Goal: Task Accomplishment & Management: Manage account settings

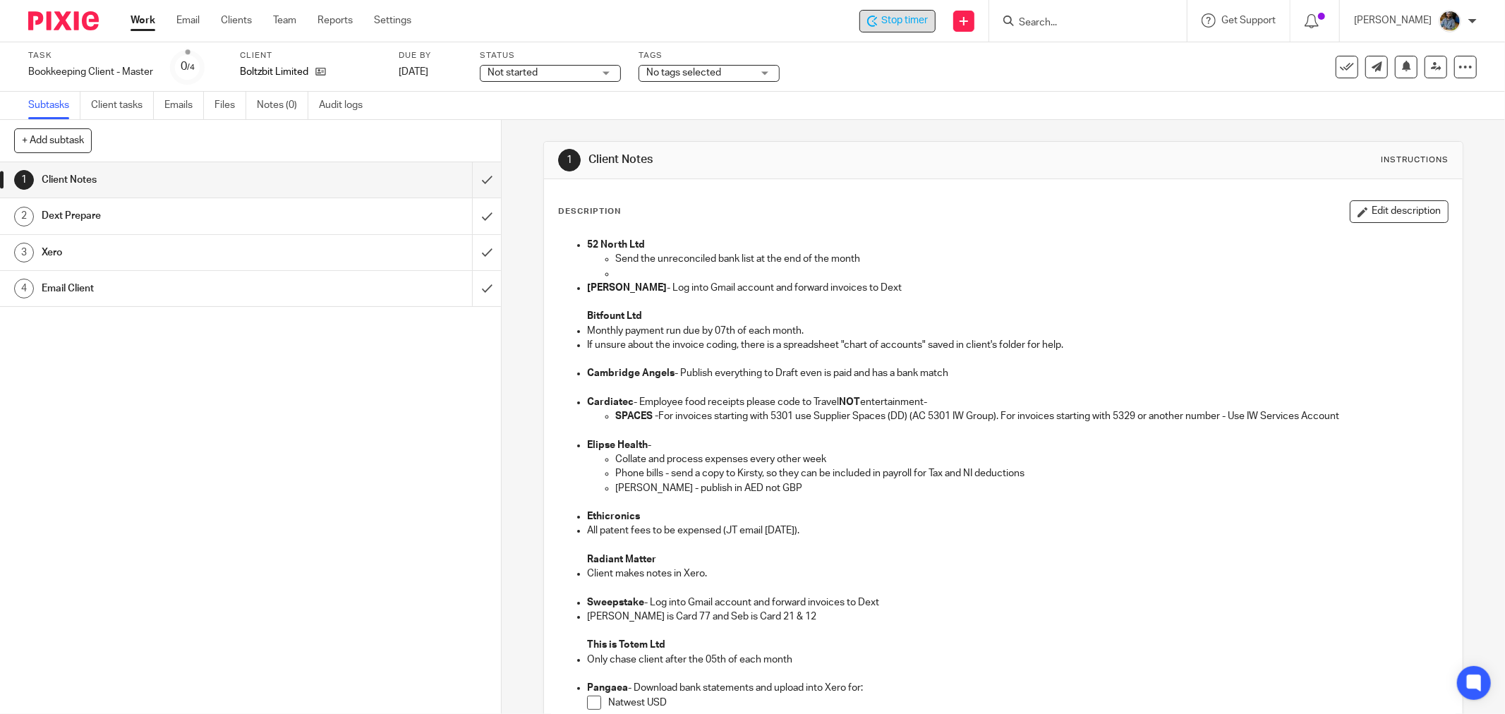
click at [906, 29] on div "Stop timer" at bounding box center [897, 21] width 76 height 23
click at [1340, 71] on icon at bounding box center [1347, 67] width 14 height 14
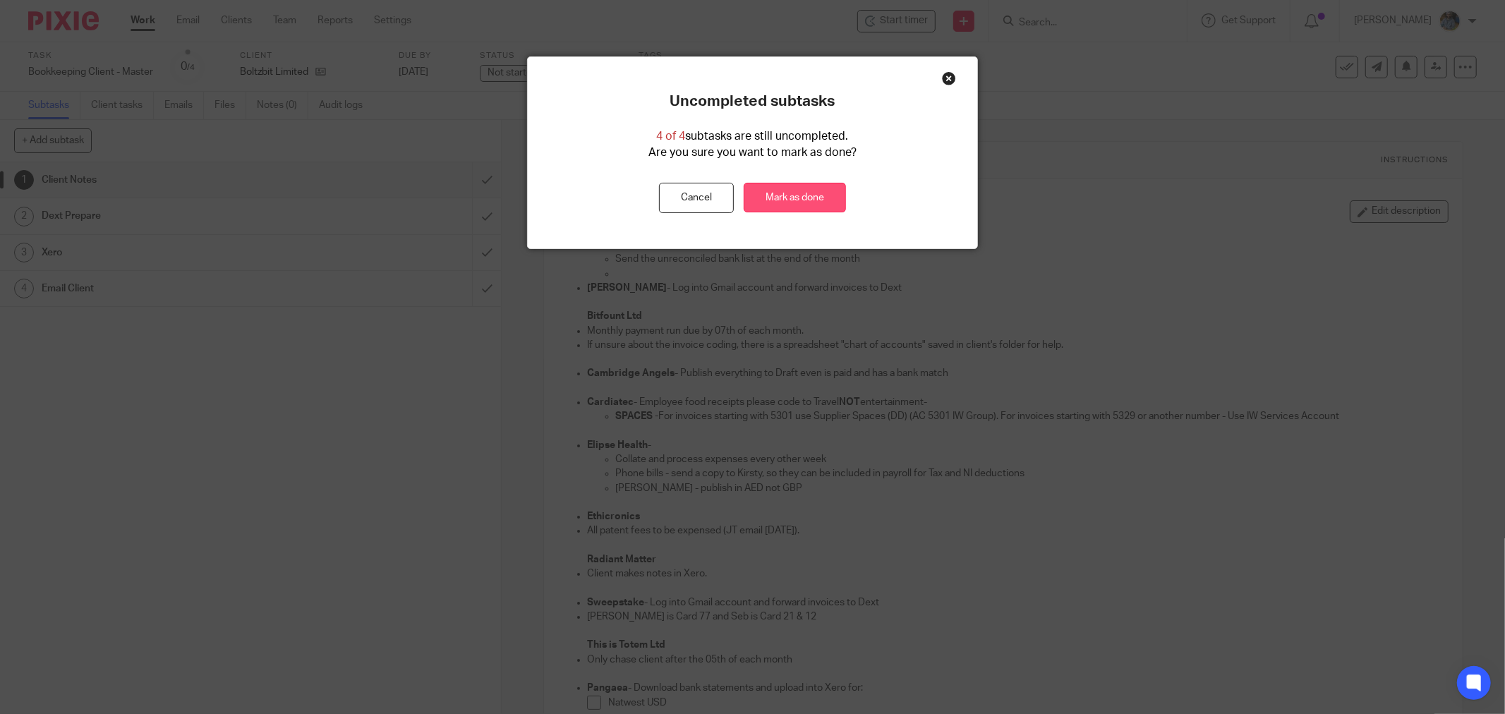
click at [788, 209] on link "Mark as done" at bounding box center [795, 198] width 102 height 30
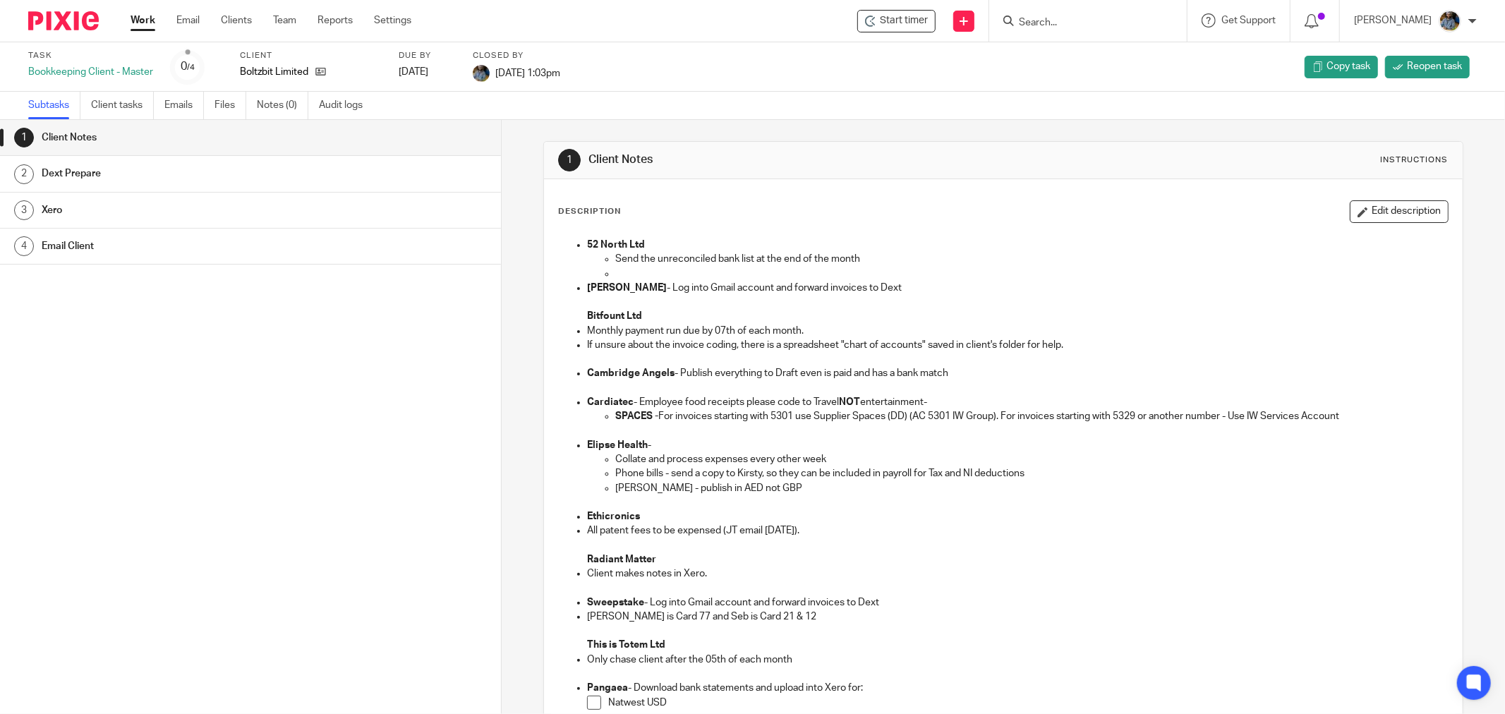
click at [909, 27] on div "Task finished." at bounding box center [1122, 41] width 739 height 54
click at [905, 22] on span "Start timer" at bounding box center [904, 20] width 48 height 15
click at [919, 25] on span "Start timer" at bounding box center [904, 20] width 48 height 15
drag, startPoint x: 901, startPoint y: 120, endPoint x: 899, endPoint y: 94, distance: 26.2
click at [902, 119] on main "Task Bookkeeping Client - Master 0 /4 Client Boltzbit Limited Due by 2025-09-18…" at bounding box center [752, 357] width 1505 height 714
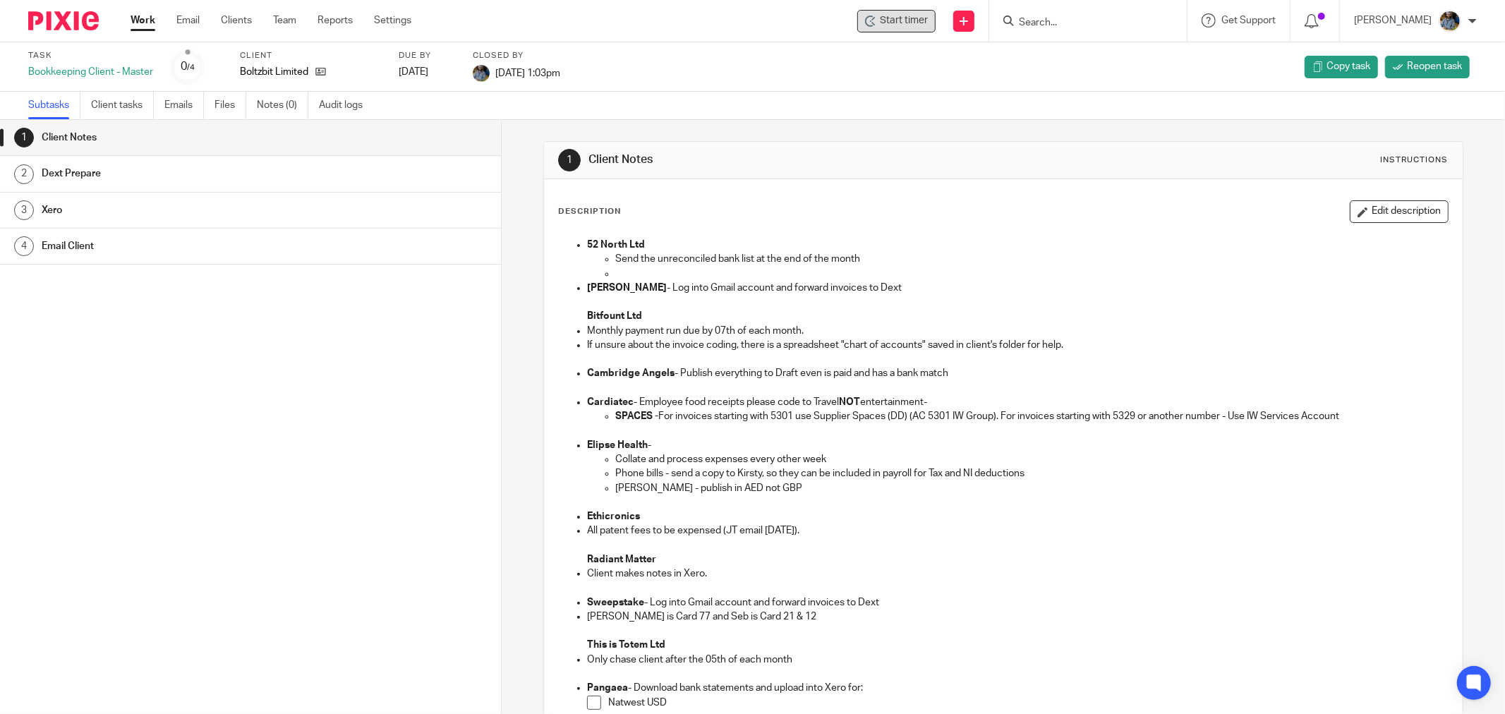
click at [905, 24] on span "Start timer" at bounding box center [904, 20] width 48 height 15
click at [785, 39] on div "Start timer Send new email Create task Add client Get Support Contact Support H…" at bounding box center [969, 21] width 1073 height 42
click at [907, 20] on span "Start timer" at bounding box center [904, 20] width 48 height 15
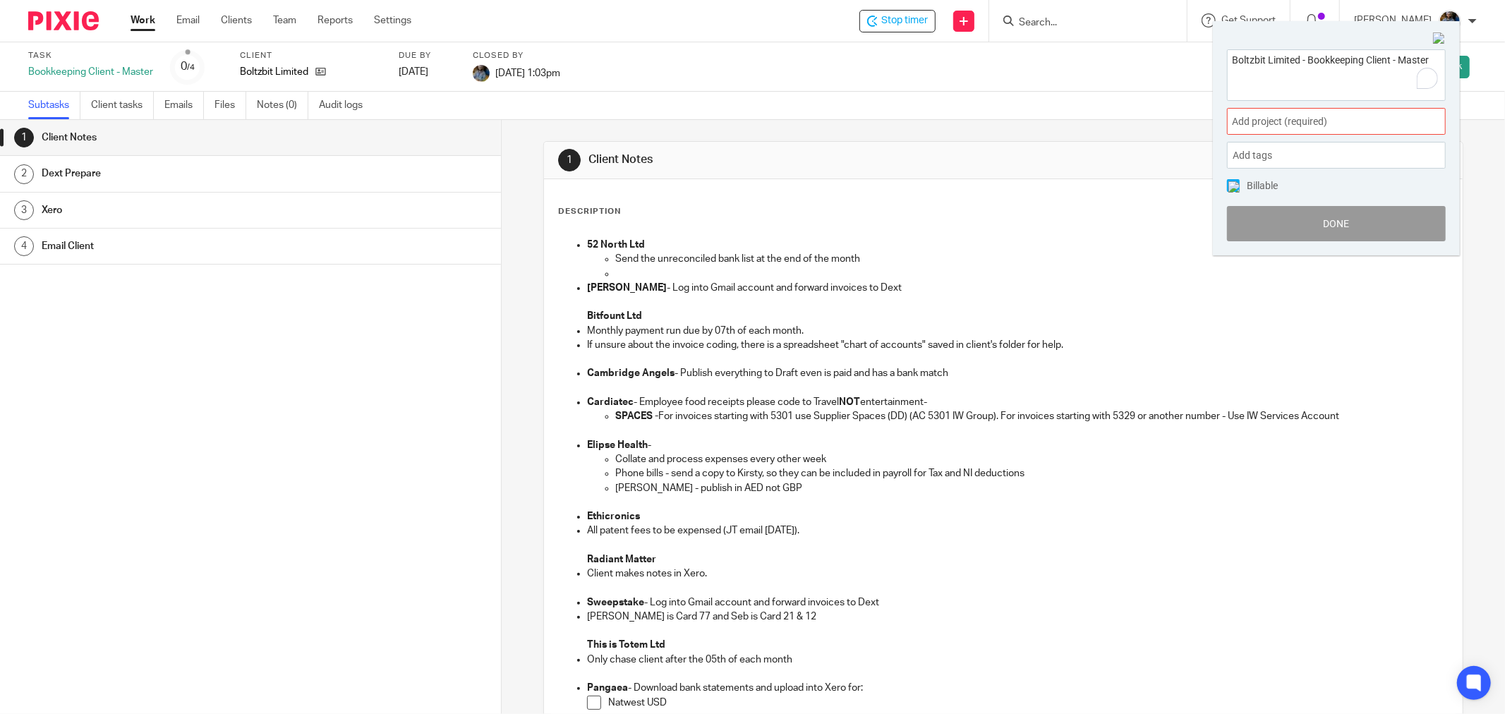
click at [1325, 111] on div "Add project (required) :" at bounding box center [1336, 121] width 219 height 27
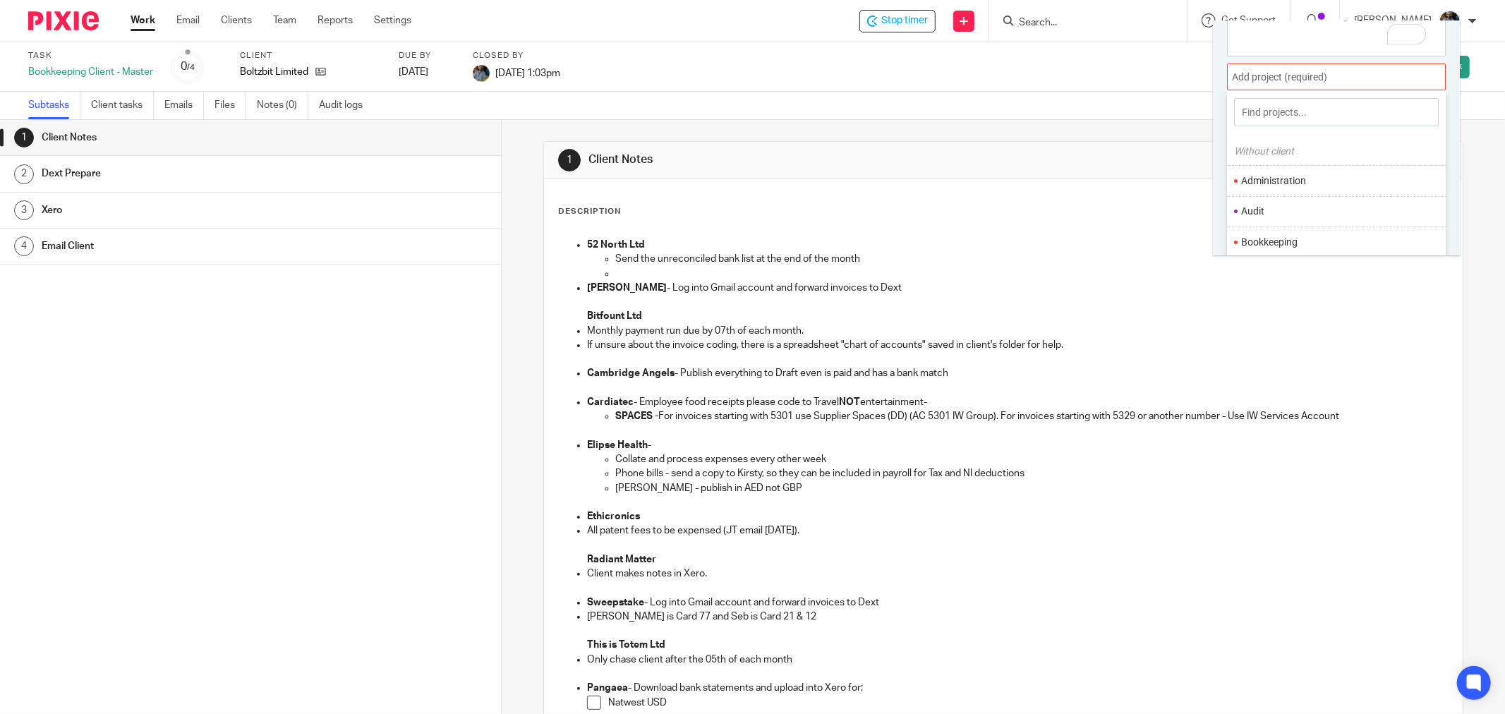
scroll to position [69, 0]
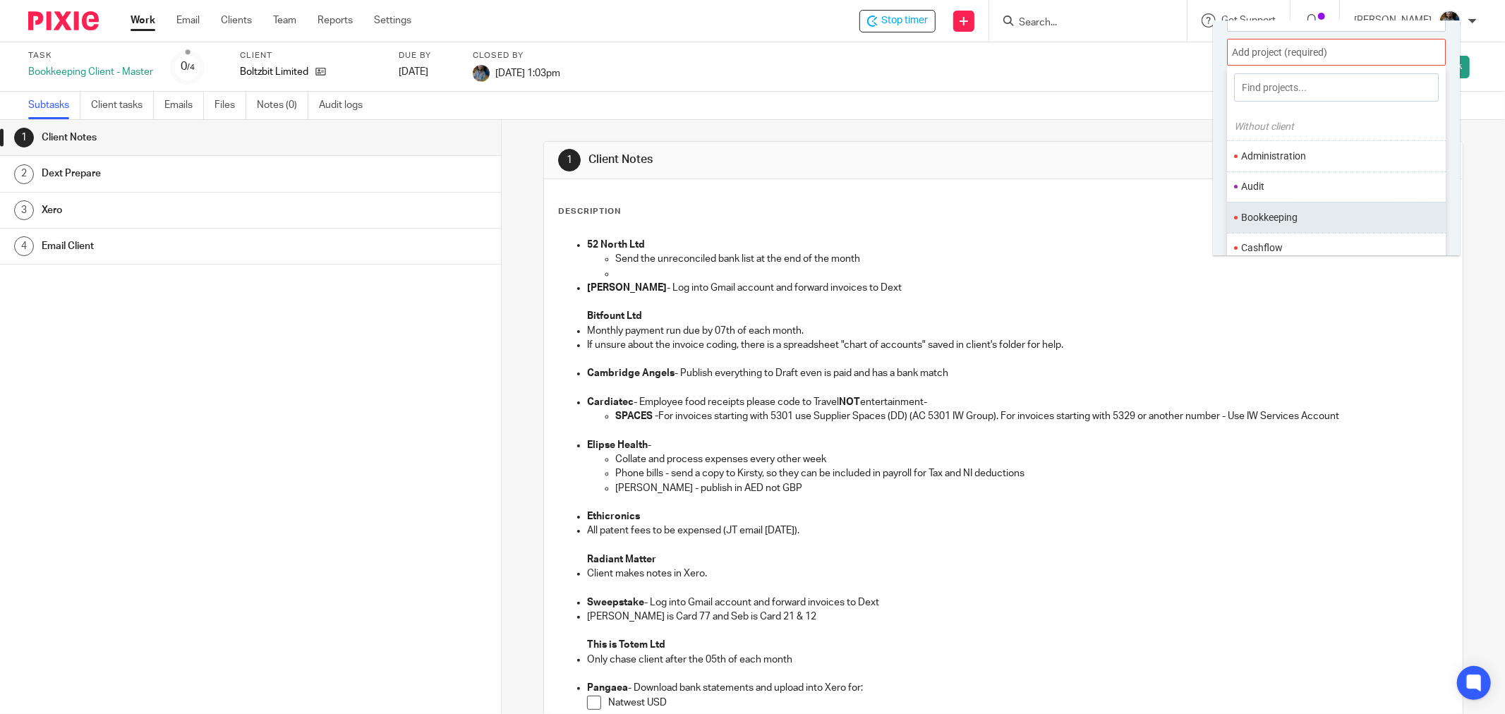
click at [1290, 224] on li "Bookkeeping" at bounding box center [1333, 217] width 184 height 15
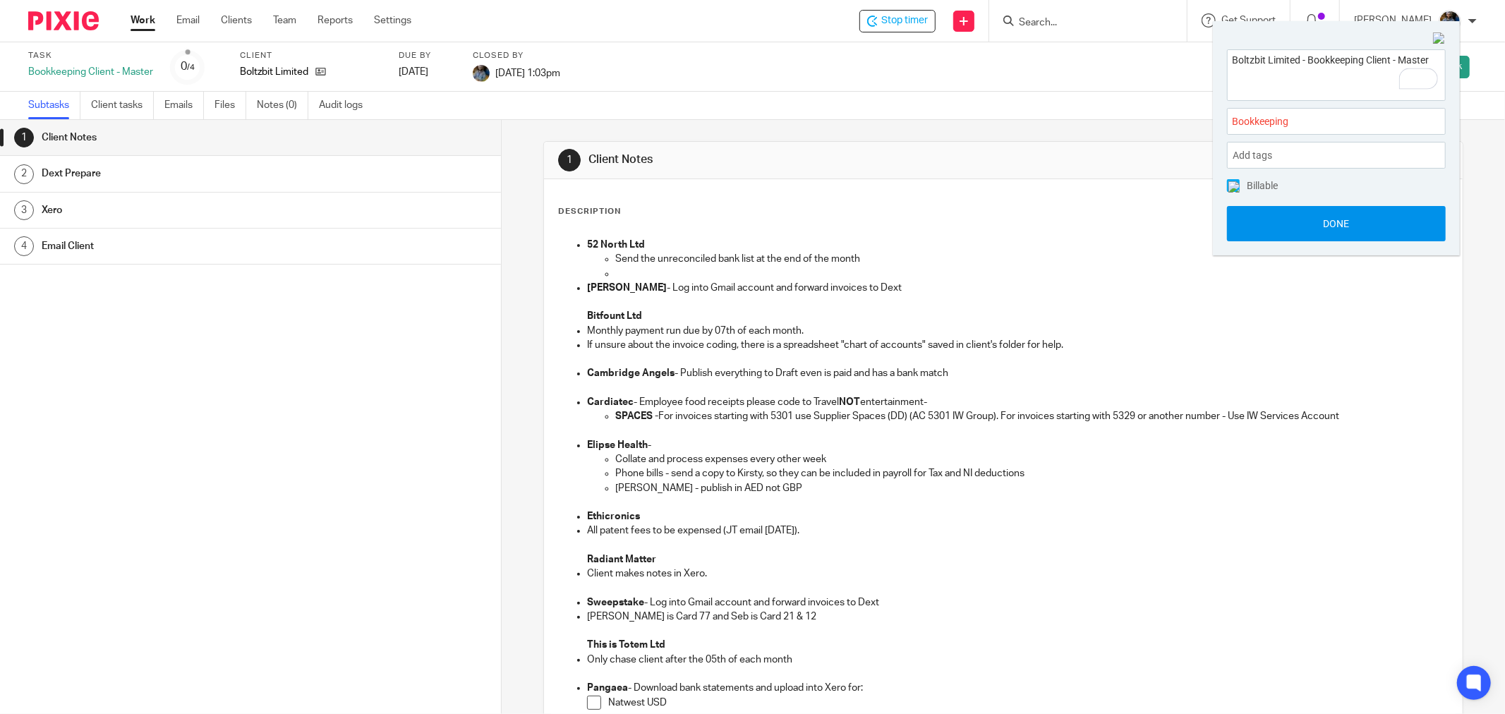
scroll to position [0, 0]
click at [1339, 229] on button "Done" at bounding box center [1336, 223] width 219 height 35
click at [1353, 223] on button "Done" at bounding box center [1336, 223] width 219 height 35
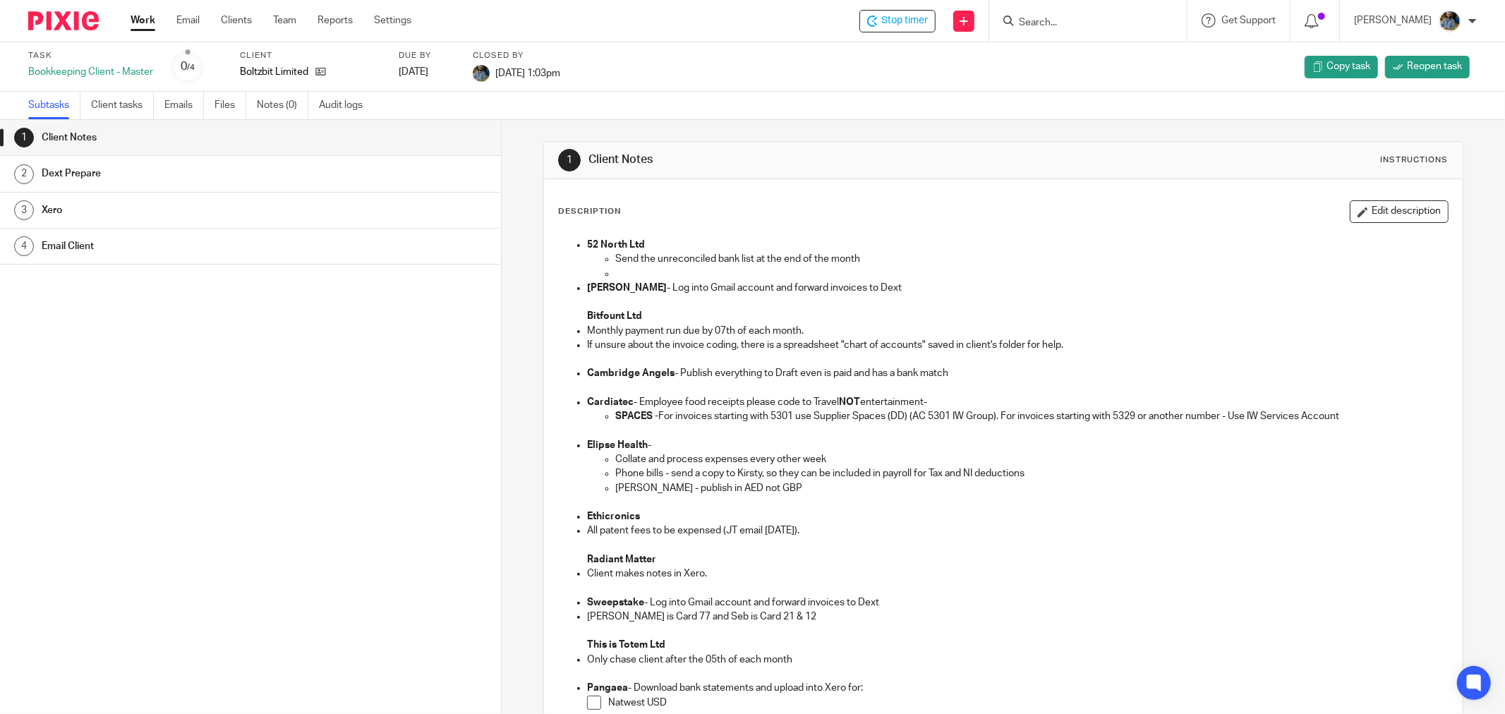
click at [921, 184] on div "Description Edit description 52 North Ltd Send the unreconciled bank list at th…" at bounding box center [1003, 610] width 919 height 862
click at [913, 26] on span "Stop timer" at bounding box center [904, 20] width 47 height 15
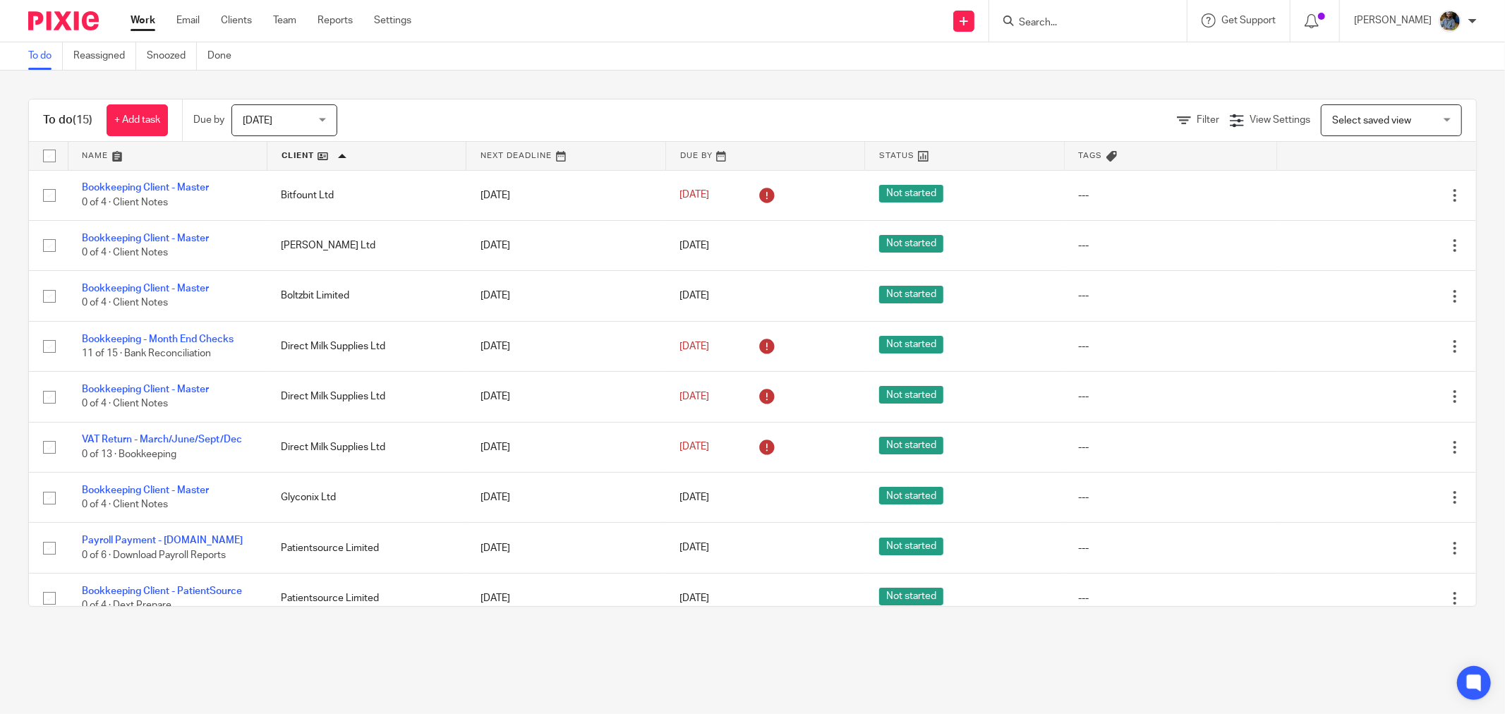
scroll to position [78, 0]
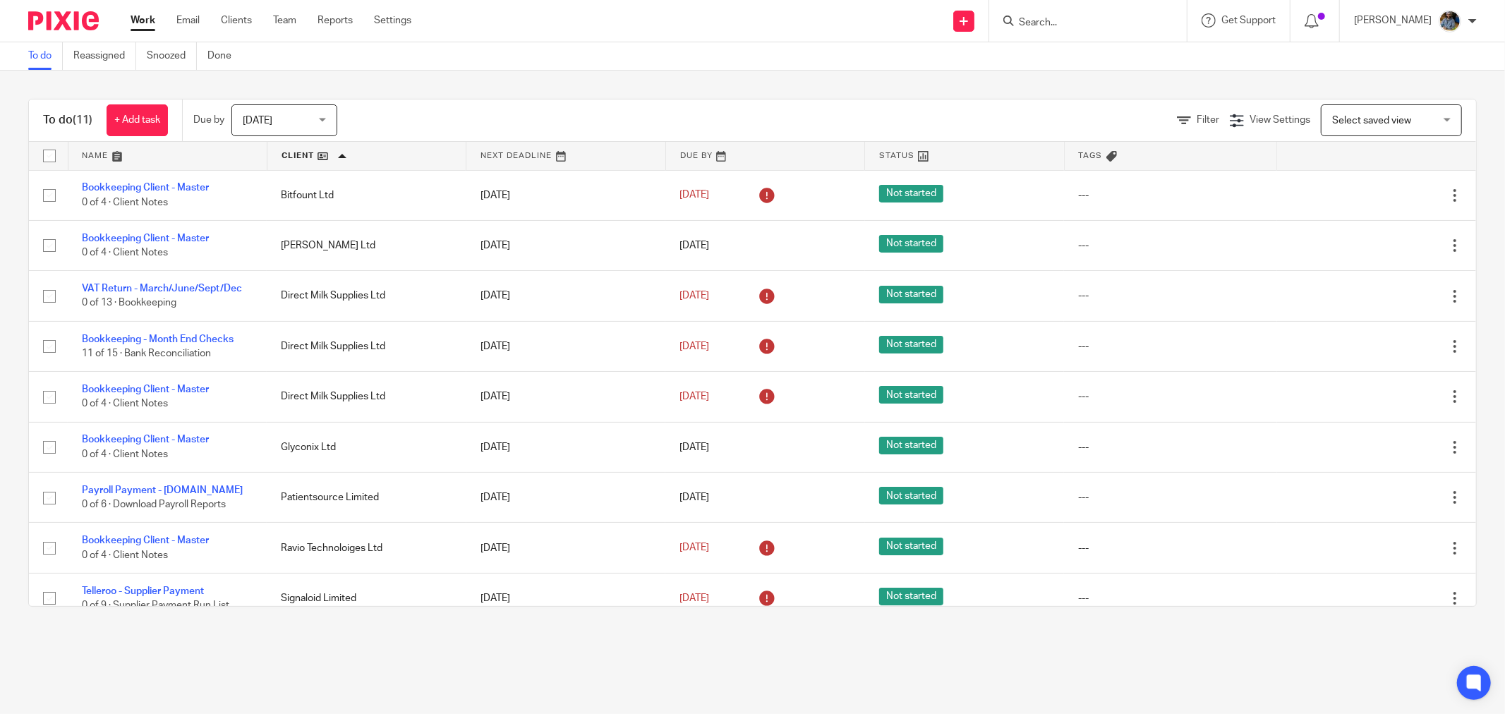
click at [447, 641] on main "To do Reassigned Snoozed Done To do (11) + Add task Due by [DATE] [DATE] [DATE]…" at bounding box center [752, 357] width 1505 height 714
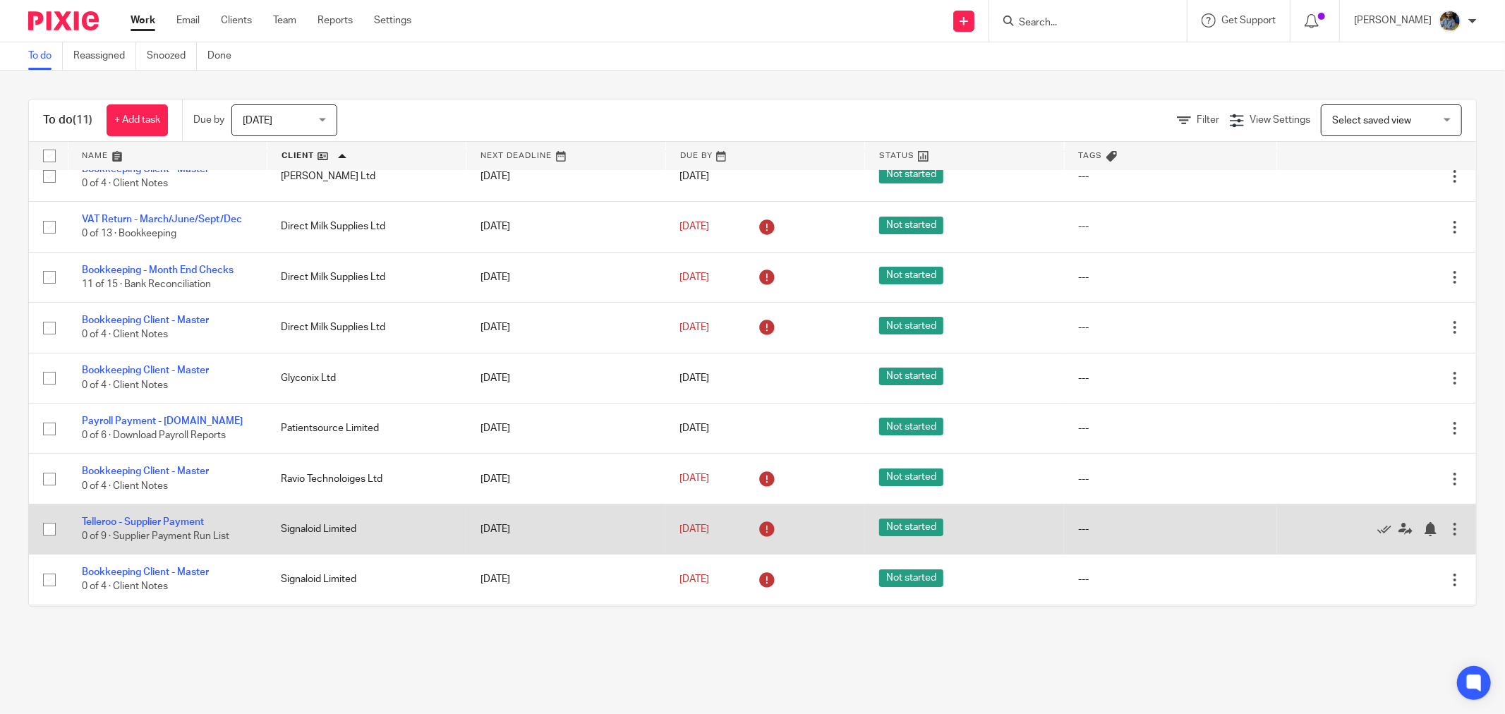
scroll to position [130, 0]
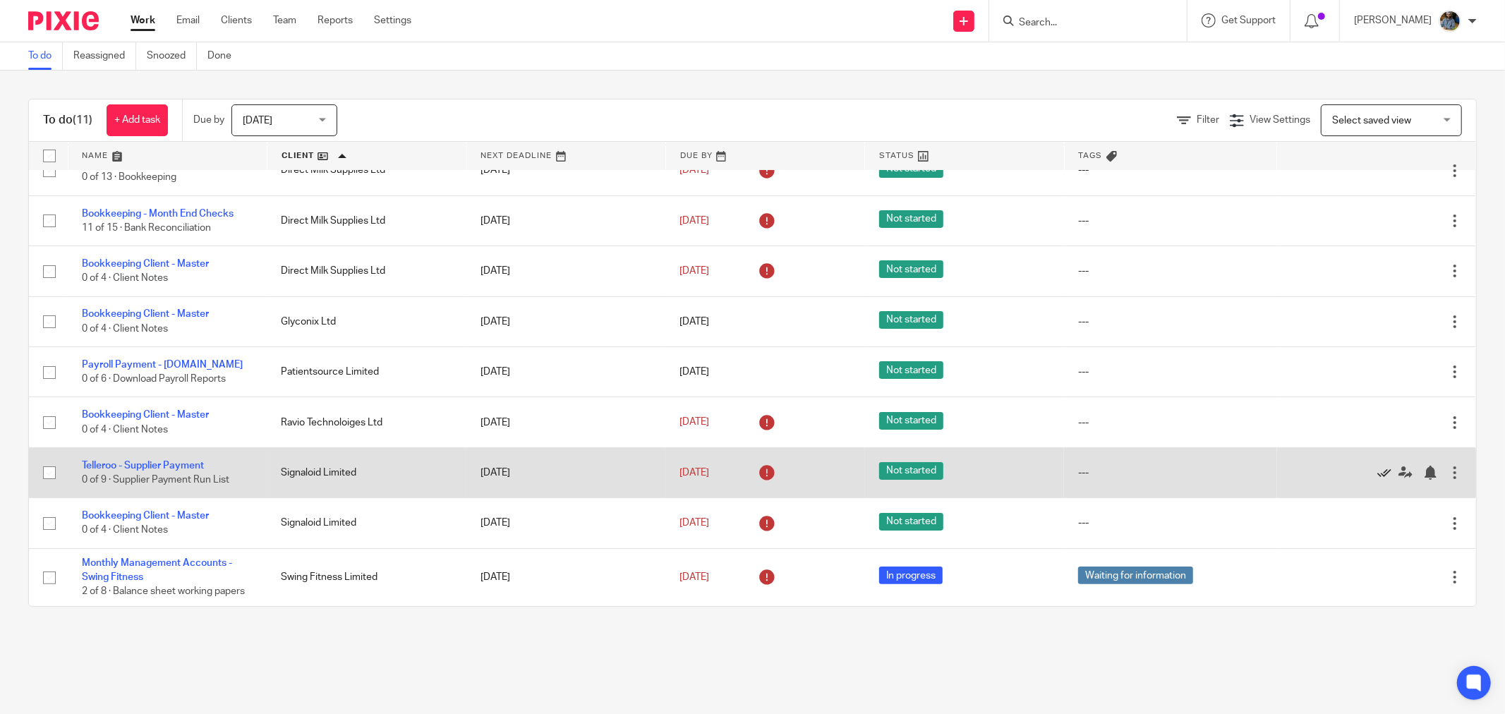
click at [1377, 470] on icon at bounding box center [1384, 473] width 14 height 14
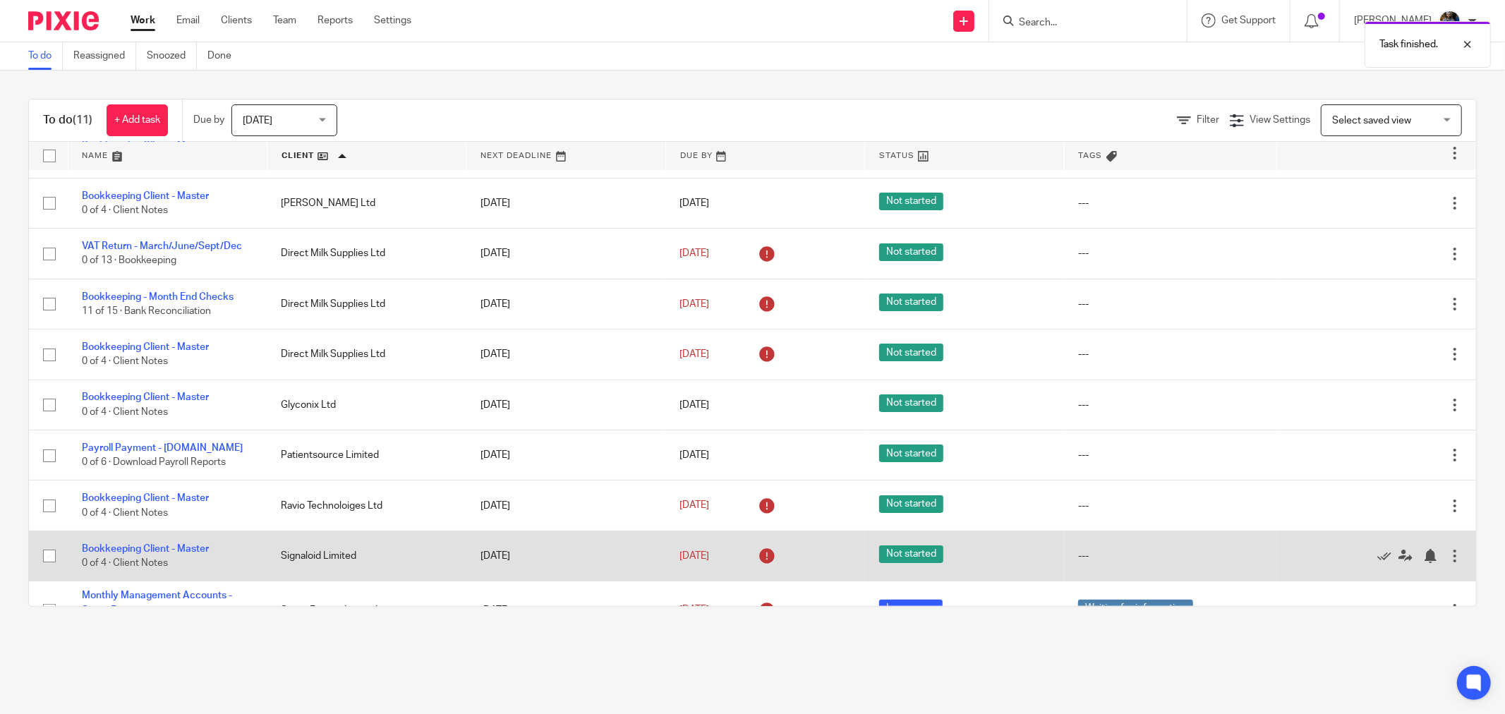
scroll to position [79, 0]
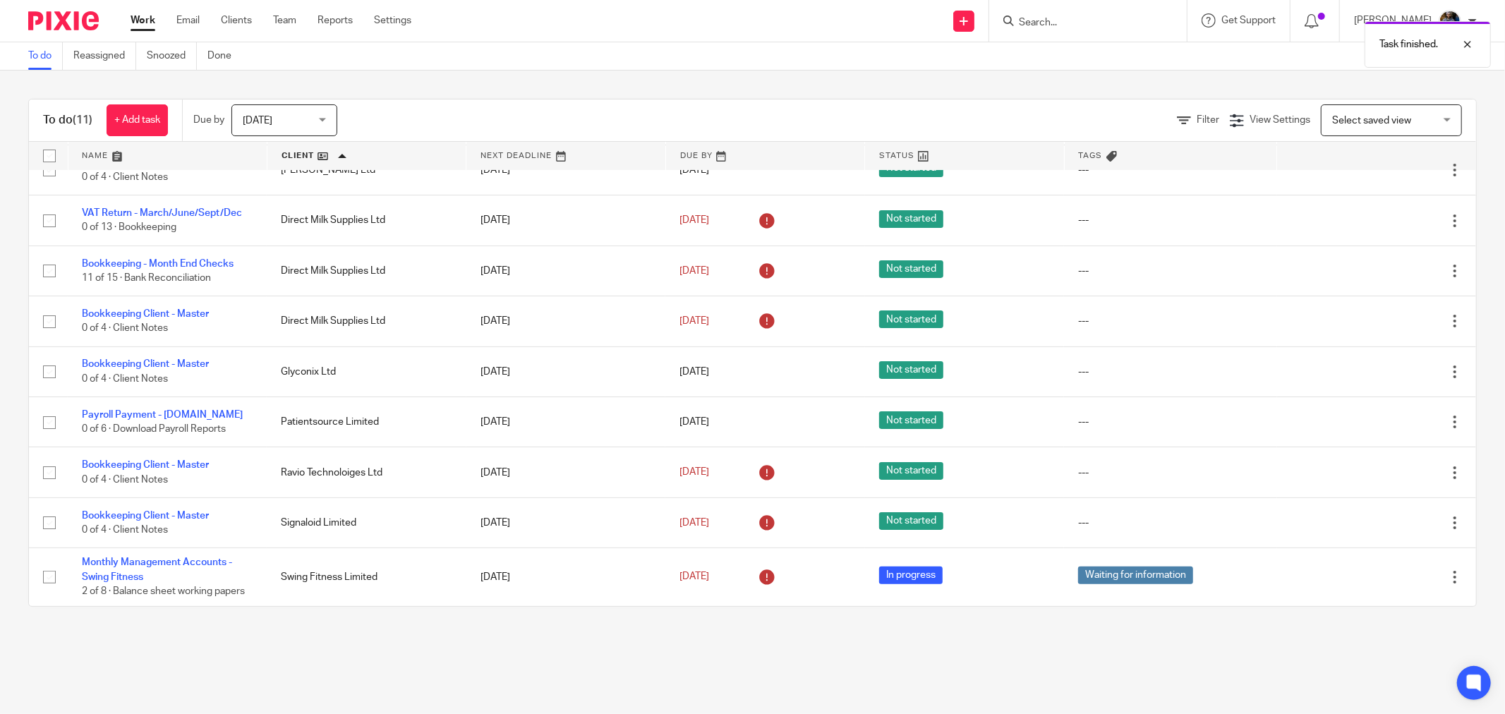
click at [409, 634] on div "To do (11) + Add task Due by Today Today Today Tomorrow This week Next week Thi…" at bounding box center [752, 353] width 1505 height 565
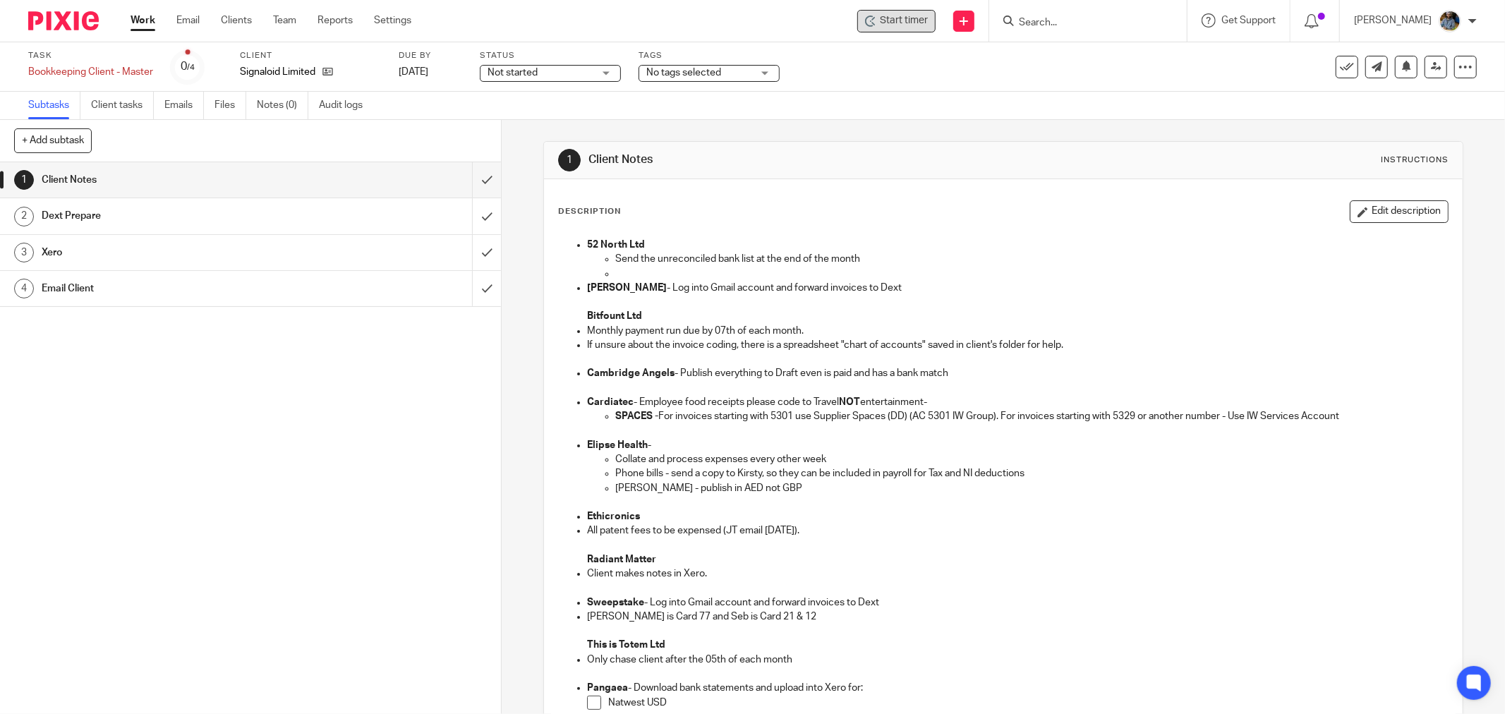
click at [887, 17] on div "Start timer" at bounding box center [896, 20] width 63 height 15
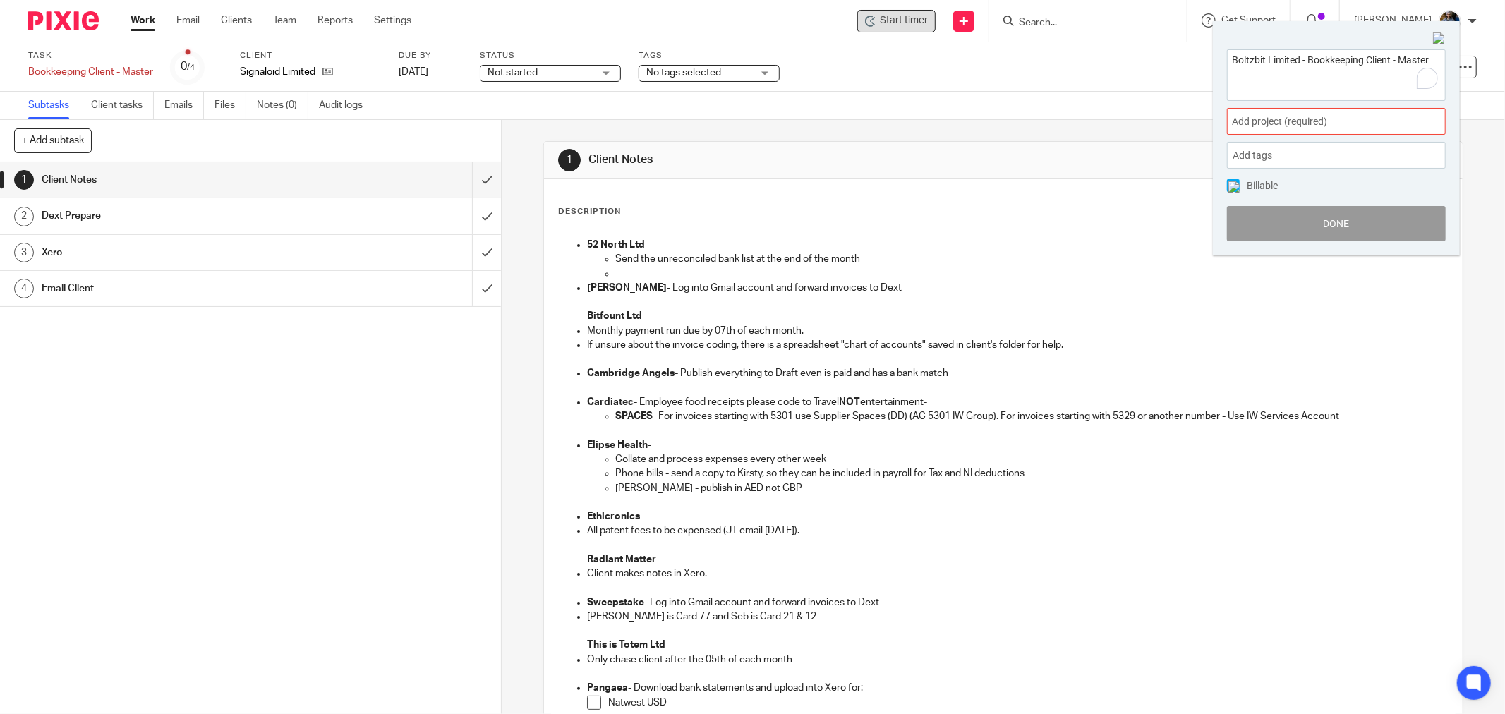
click at [1359, 116] on span "Add project (required) :" at bounding box center [1321, 121] width 178 height 15
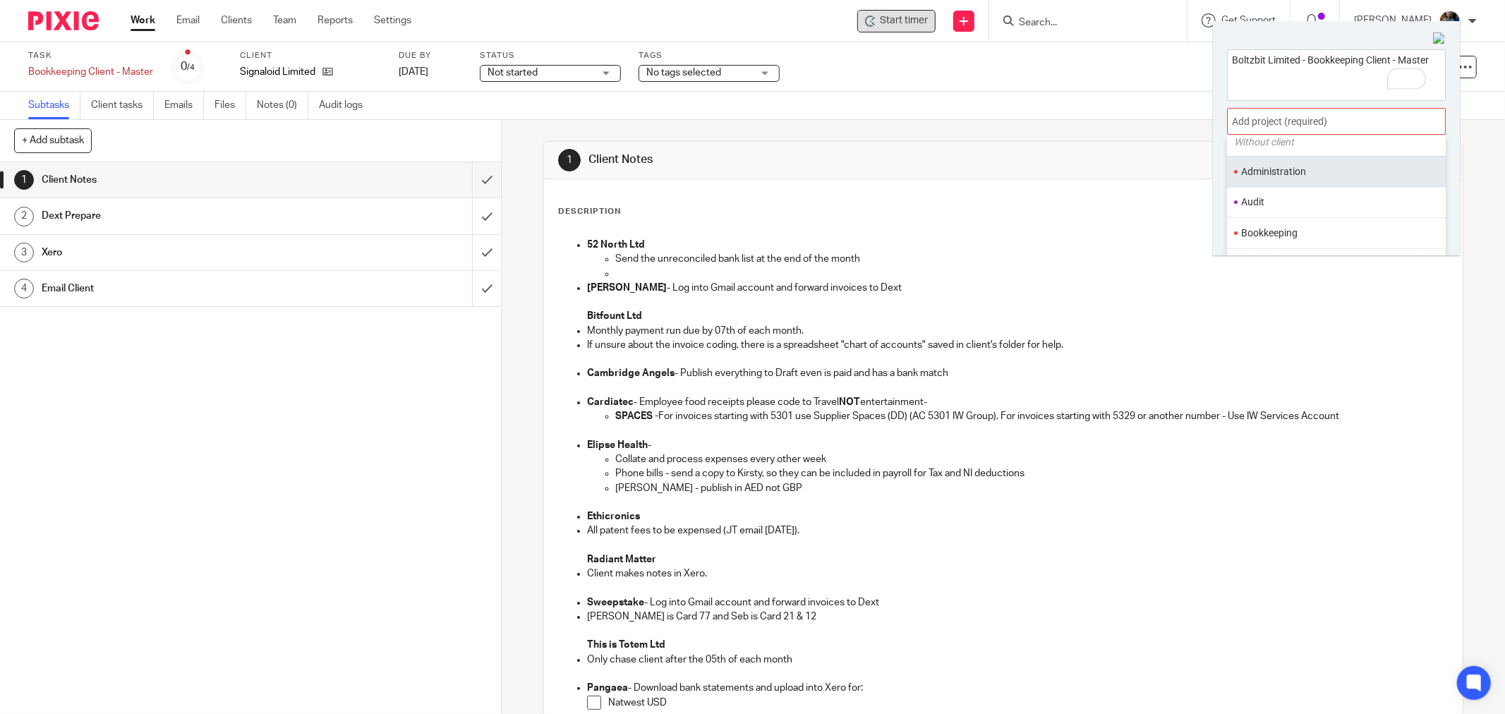
scroll to position [78, 0]
click at [1309, 205] on li "Bookkeeping" at bounding box center [1333, 208] width 184 height 15
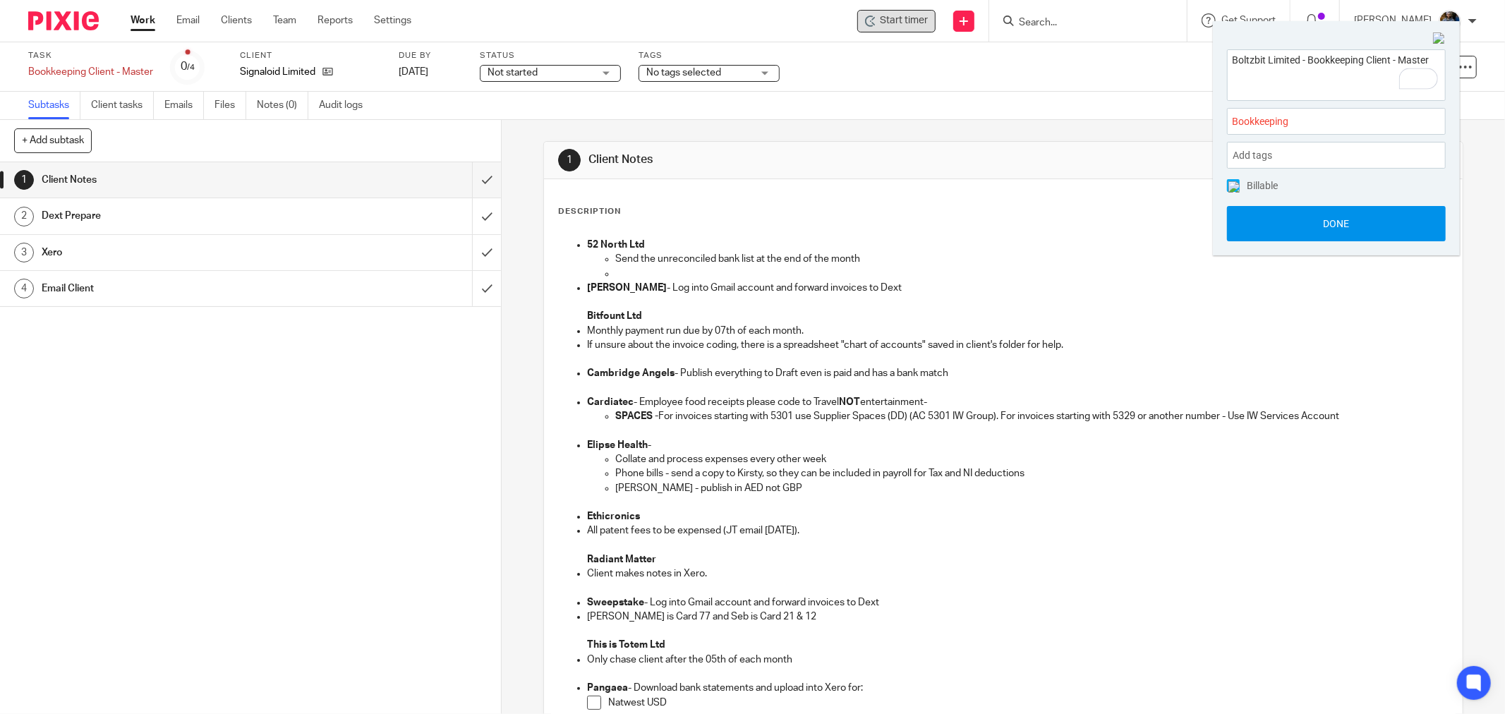
click at [1351, 229] on button "Done" at bounding box center [1336, 223] width 219 height 35
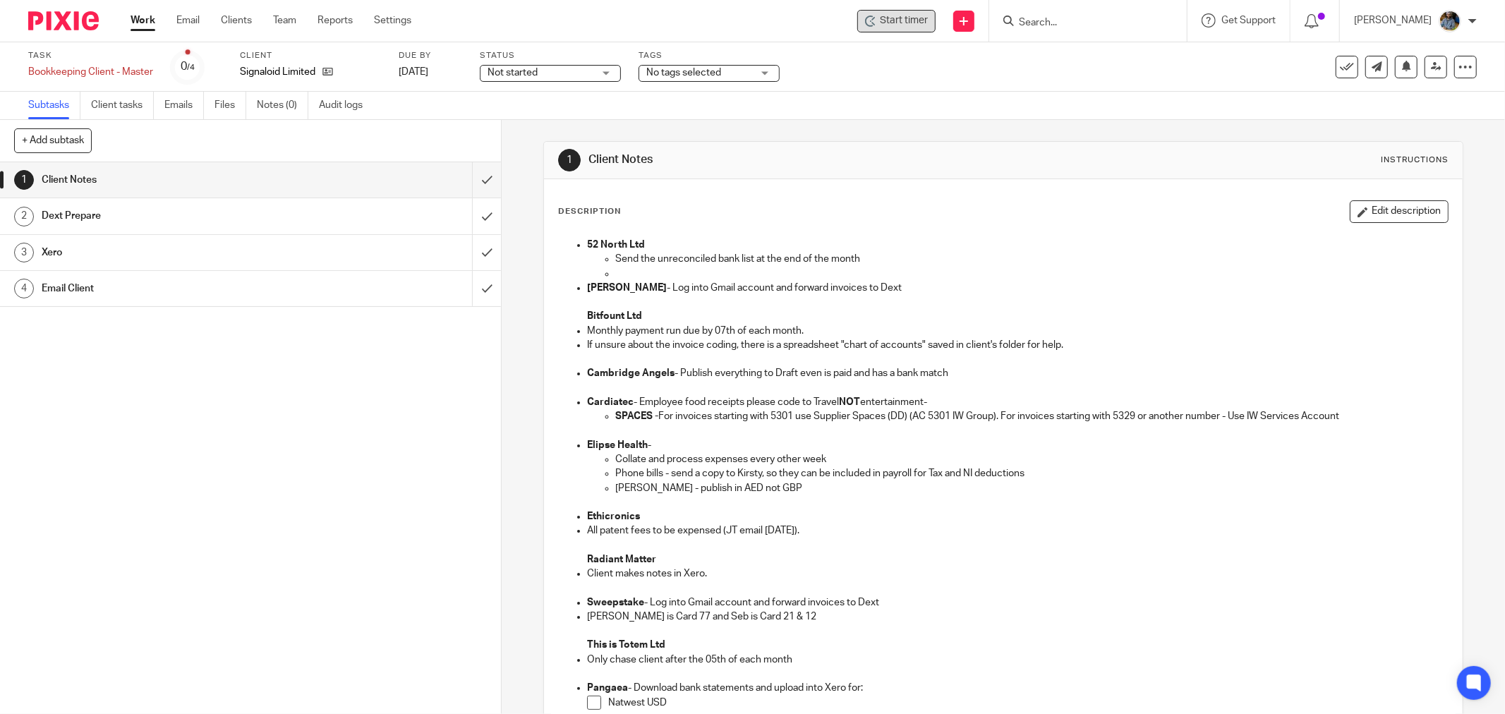
click at [887, 188] on div "Description Edit description 52 North Ltd Send the unreconciled bank list at th…" at bounding box center [1003, 610] width 919 height 862
click at [891, 18] on span "Start timer" at bounding box center [904, 20] width 48 height 15
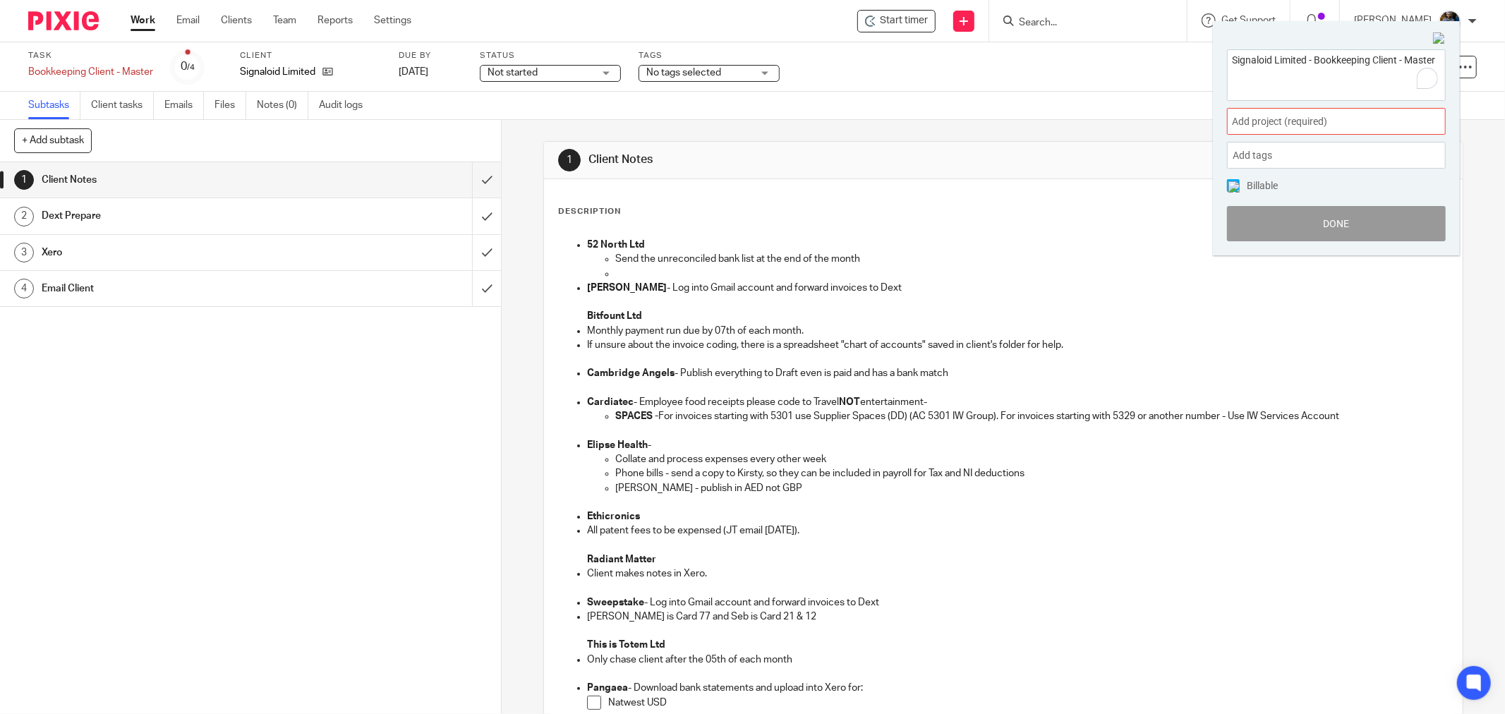
click at [1349, 116] on span "Add project (required) :" at bounding box center [1321, 121] width 178 height 15
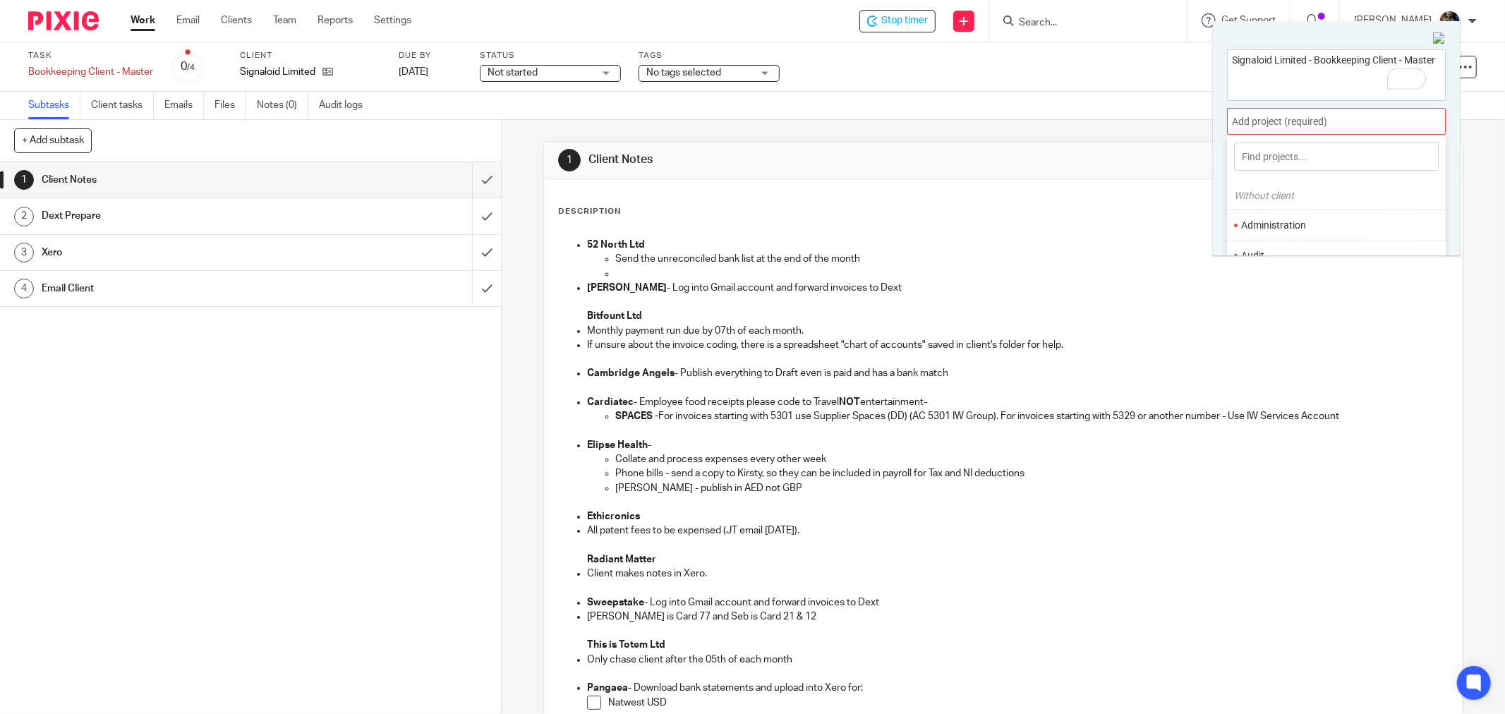
scroll to position [69, 0]
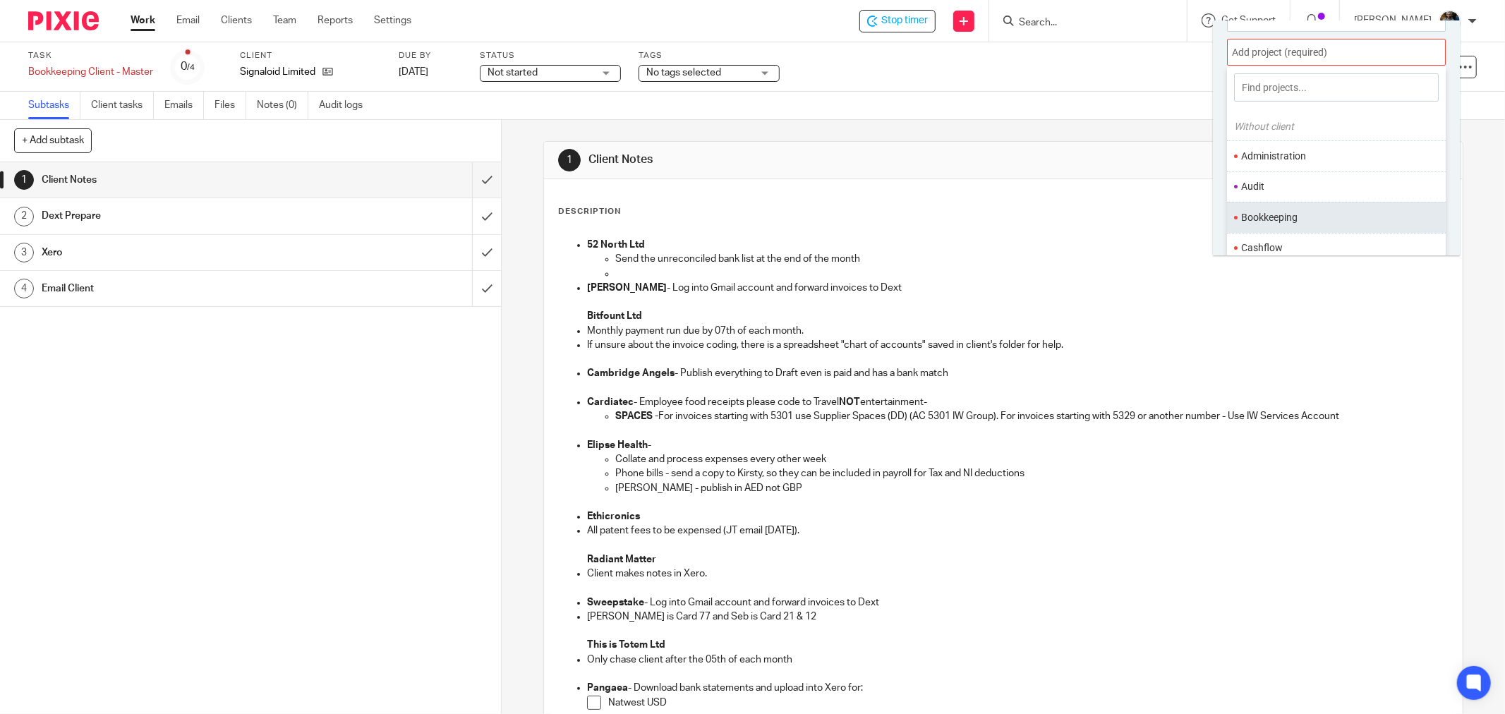
click at [1291, 212] on li "Bookkeeping" at bounding box center [1333, 217] width 184 height 15
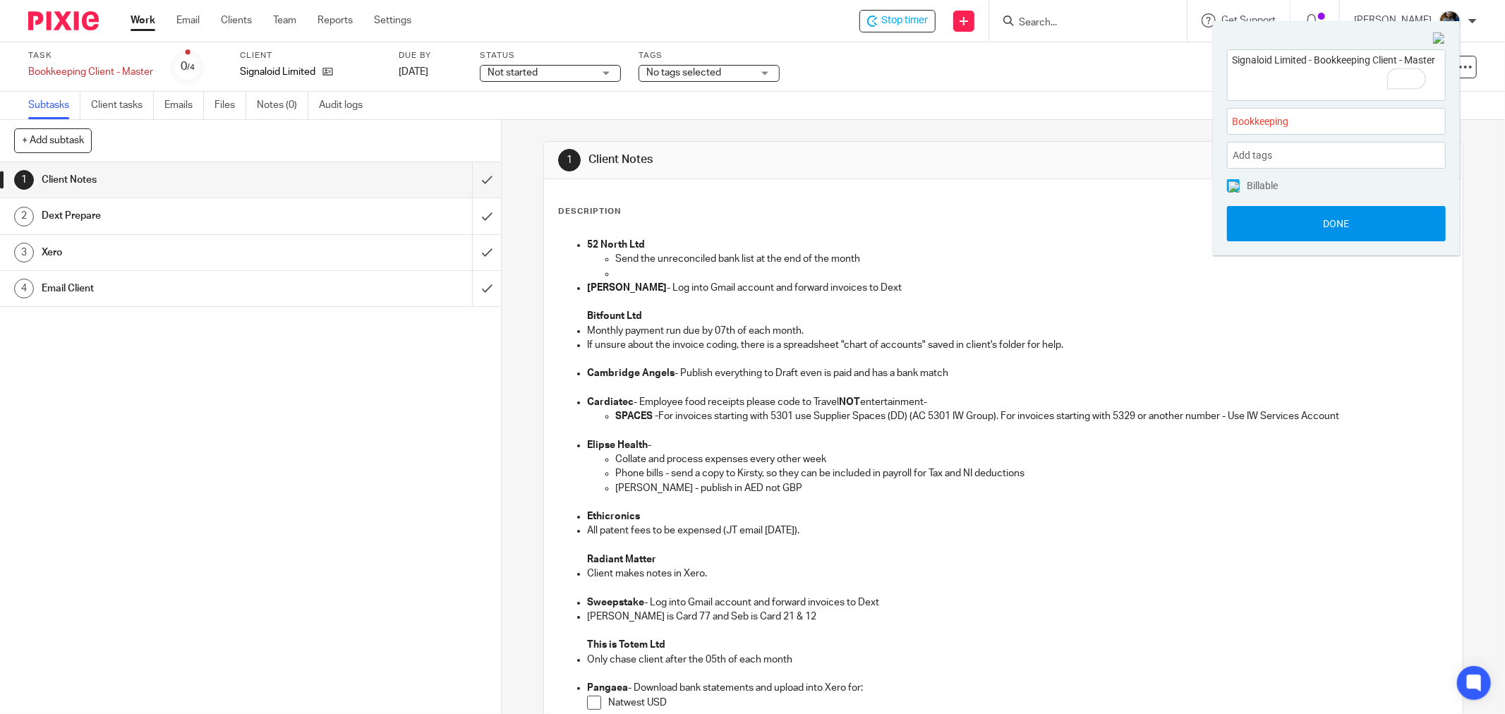
scroll to position [0, 0]
click at [1350, 222] on button "Done" at bounding box center [1336, 223] width 219 height 35
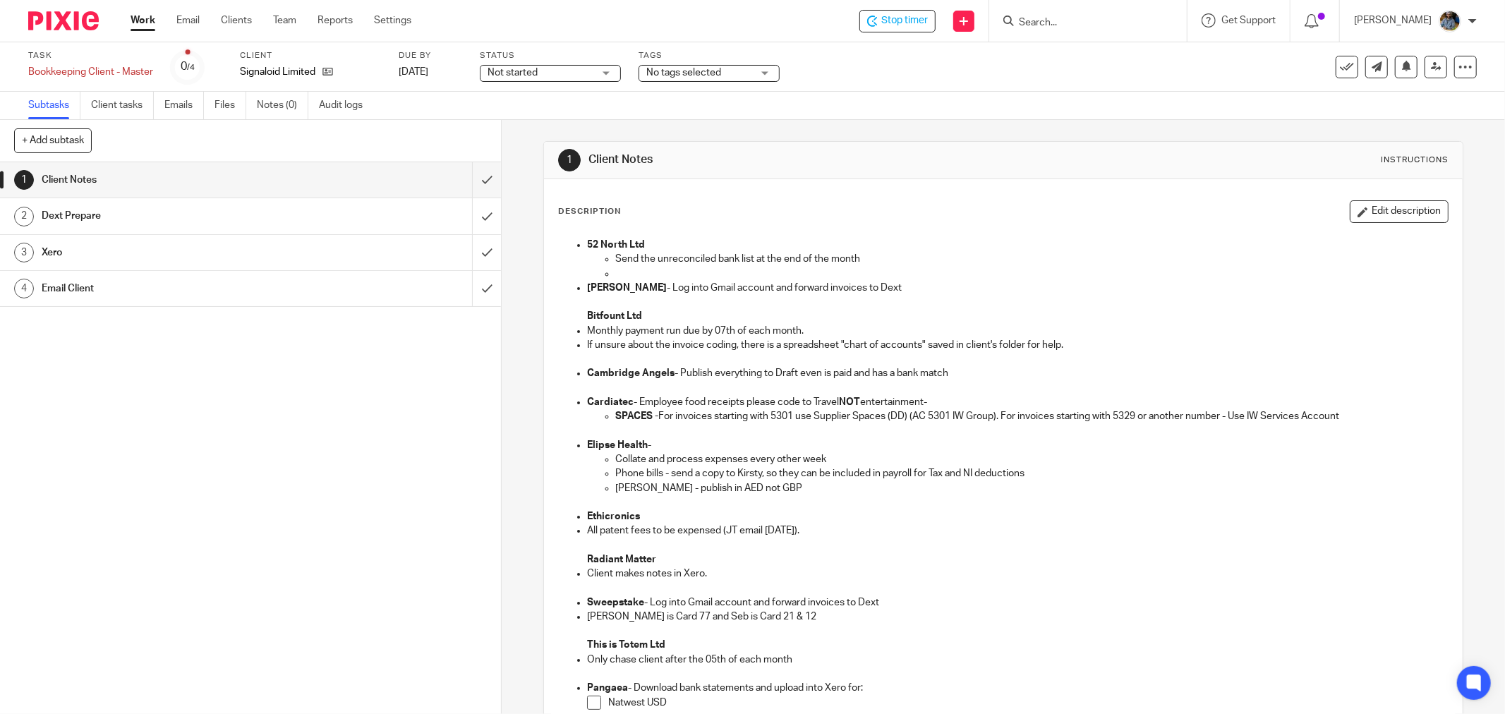
click at [1045, 200] on div "Description Edit description" at bounding box center [1003, 211] width 891 height 23
click at [1011, 248] on p "52 North Ltd" at bounding box center [1017, 245] width 861 height 14
click at [471, 181] on input "submit" at bounding box center [250, 179] width 501 height 35
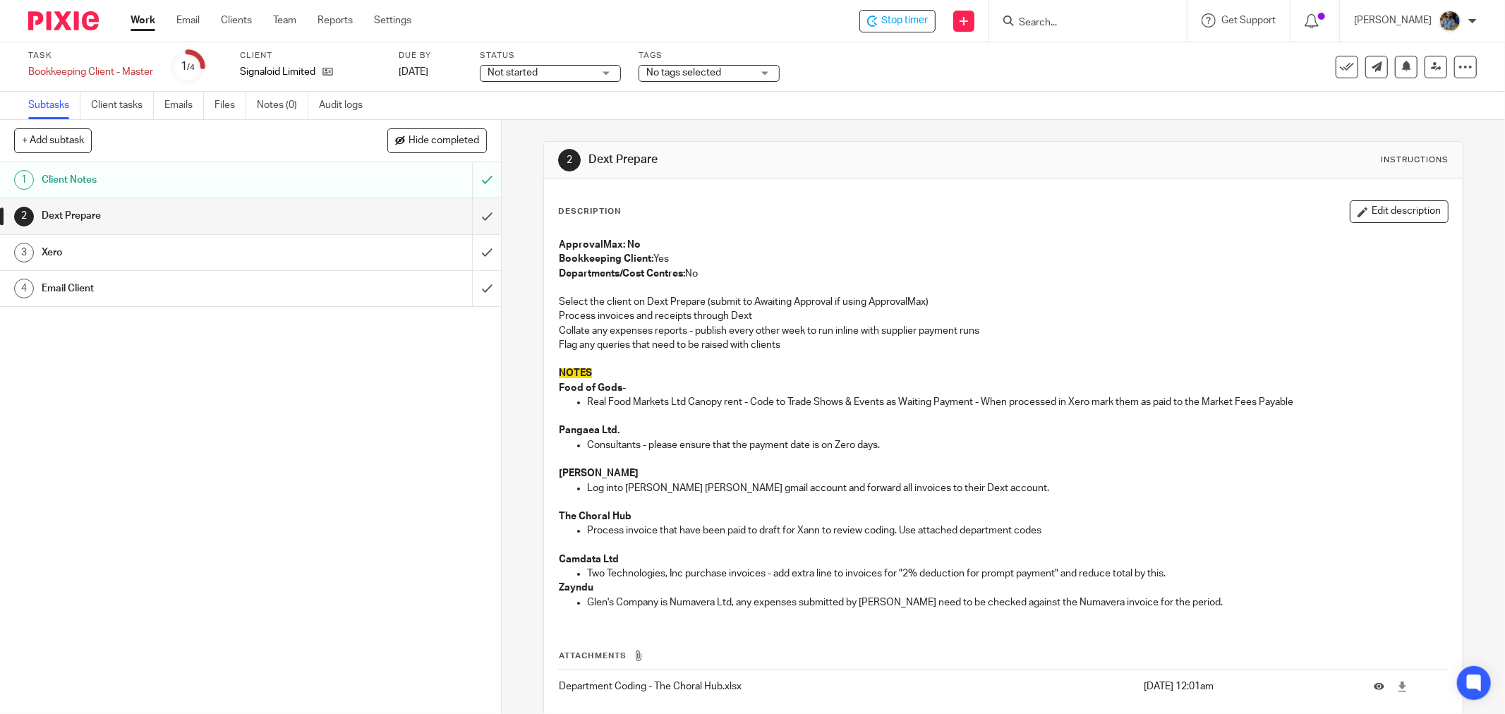
click at [800, 243] on p "ApprovalMax: No" at bounding box center [1003, 245] width 889 height 14
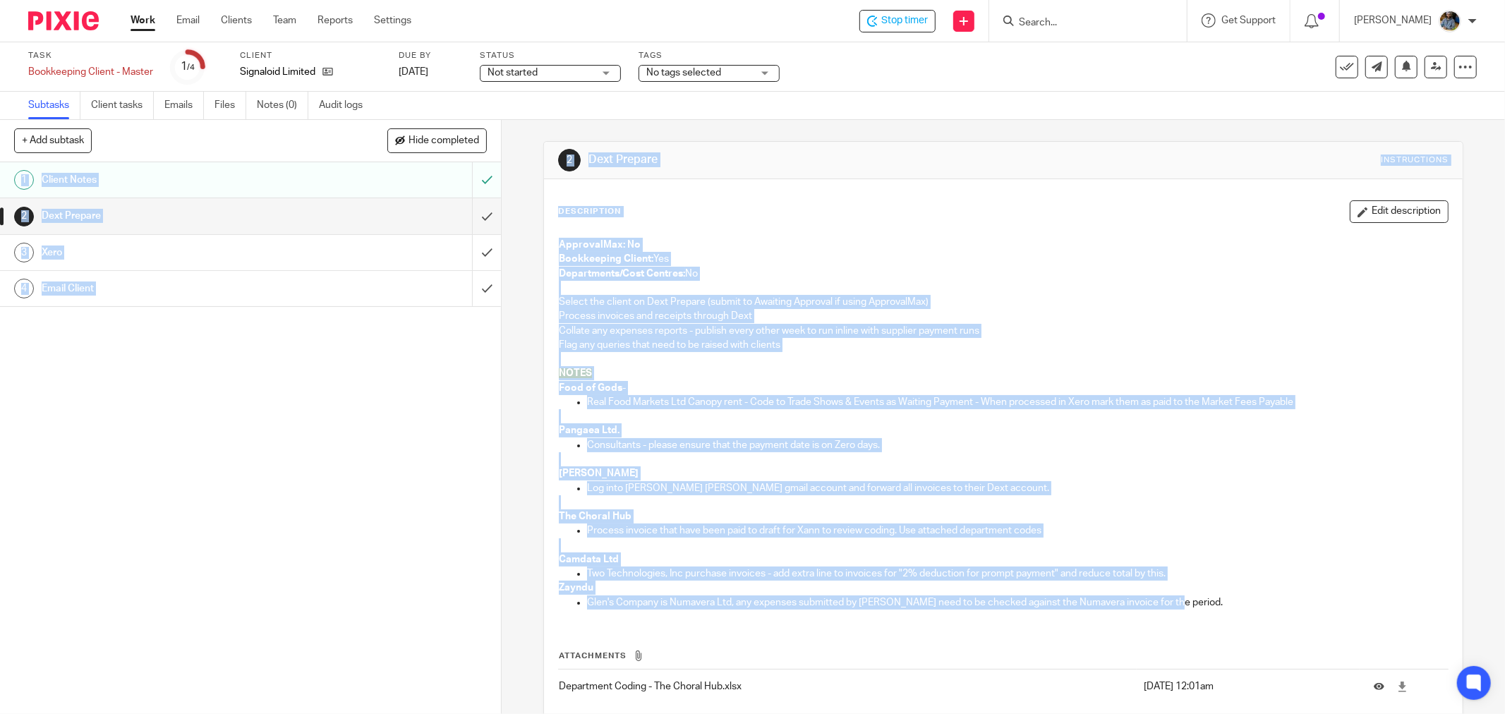
drag, startPoint x: 1181, startPoint y: 605, endPoint x: 713, endPoint y: 159, distance: 647.4
click at [540, 101] on main "Task Bookkeeping Client - Master Save Bookkeeping Client - Master 1 /4 Client S…" at bounding box center [752, 357] width 1505 height 714
click at [919, 186] on div "Description Edit description ApprovalMax: No Bookkeeping Client: Yes Department…" at bounding box center [1003, 474] width 919 height 591
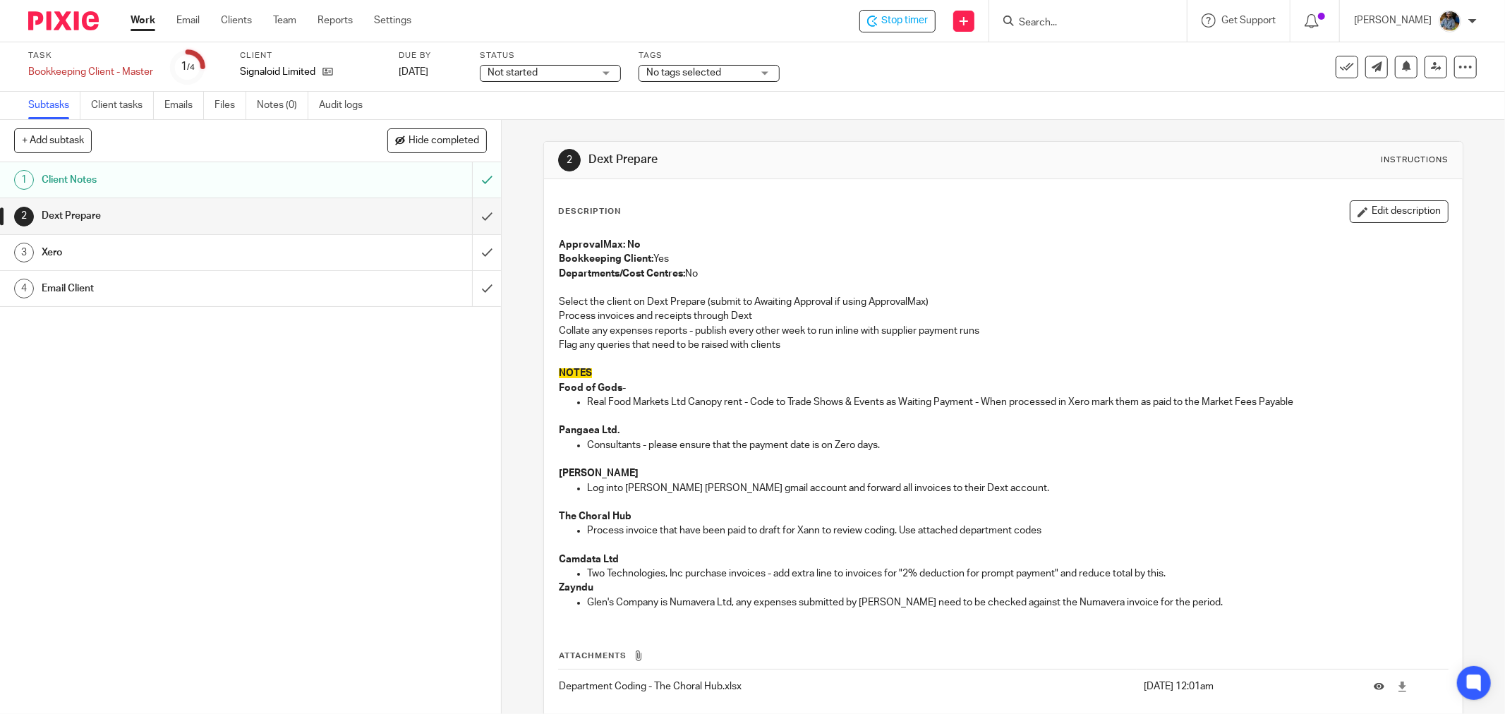
drag, startPoint x: 880, startPoint y: 137, endPoint x: 813, endPoint y: 138, distance: 67.1
click at [880, 139] on div "2 Dext Prepare Instructions Description Edit description ApprovalMax: No Bookke…" at bounding box center [1003, 456] width 920 height 672
drag, startPoint x: 608, startPoint y: 199, endPoint x: 1189, endPoint y: 600, distance: 705.6
click at [1189, 600] on div "2 Dext Prepare Instructions Description Edit description ApprovalMax: No Bookke…" at bounding box center [1003, 455] width 920 height 629
click at [1091, 488] on p "Log into Bolin Webb's gmail account and forward all invoices to their Dext acco…" at bounding box center [1017, 488] width 861 height 14
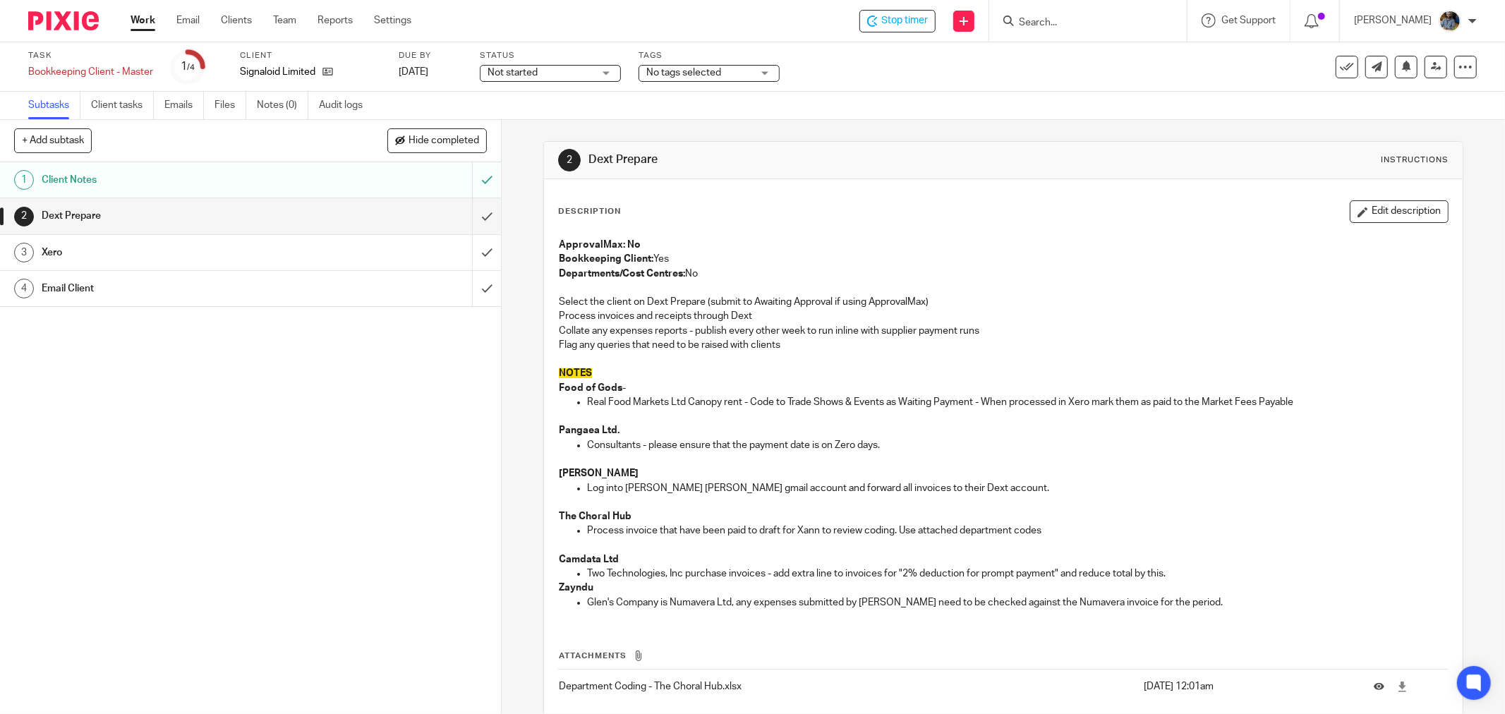
click at [780, 174] on div "2 Dext Prepare Instructions" at bounding box center [1003, 160] width 919 height 37
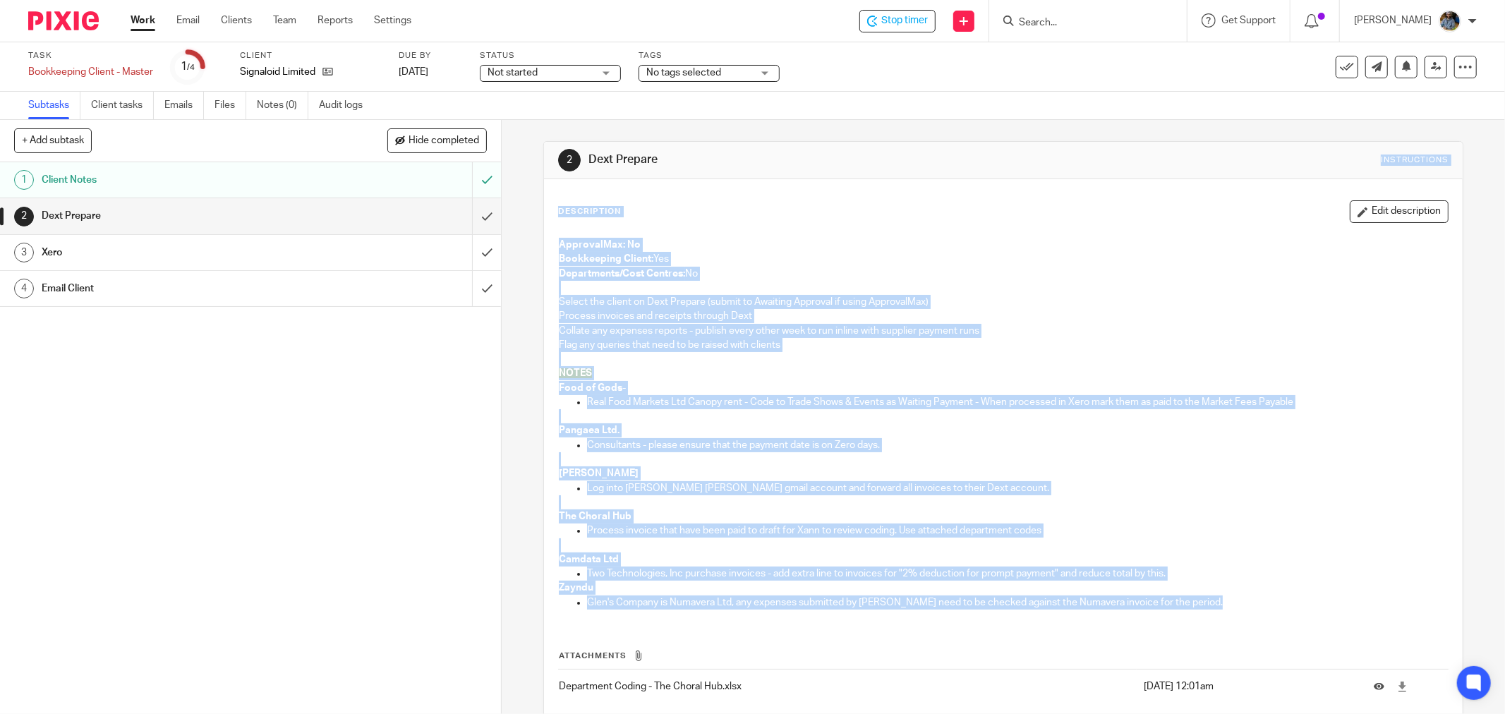
drag, startPoint x: 588, startPoint y: 157, endPoint x: 1097, endPoint y: 517, distance: 622.8
click at [1275, 622] on div "2 Dext Prepare Instructions Description Edit description ApprovalMax: No Bookke…" at bounding box center [1003, 455] width 920 height 629
click at [1092, 501] on p at bounding box center [1003, 502] width 889 height 14
click at [1179, 574] on p "Two Technologies, Inc purchase invoices - add extra line to invoices for "2% de…" at bounding box center [1017, 574] width 861 height 14
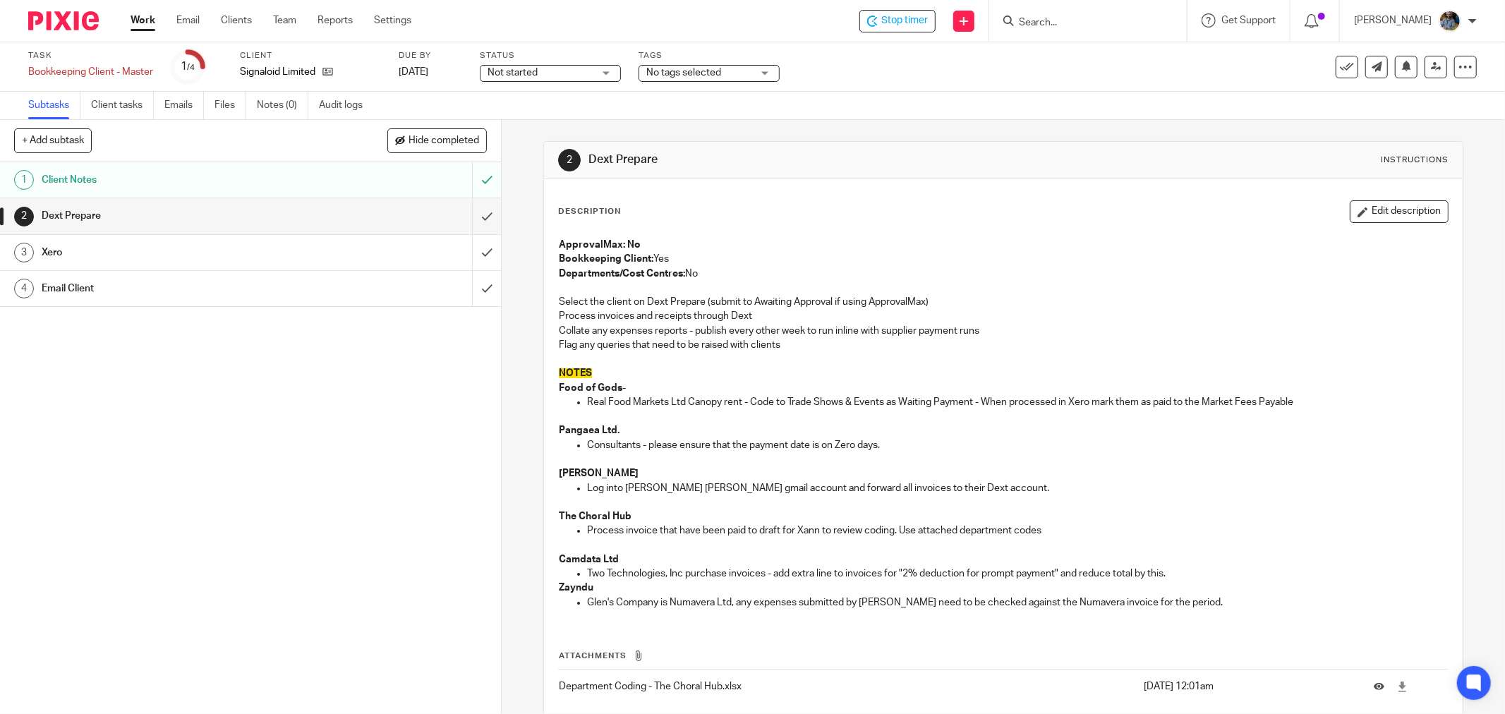
drag, startPoint x: 1168, startPoint y: 600, endPoint x: 574, endPoint y: 157, distance: 740.8
click at [574, 157] on div "2 Dext Prepare Instructions Description Edit description ApprovalMax: No Bookke…" at bounding box center [1003, 455] width 920 height 629
click at [951, 136] on div "2 Dext Prepare Instructions Description Edit description ApprovalMax: No Bookke…" at bounding box center [1003, 456] width 920 height 672
drag, startPoint x: 1061, startPoint y: 152, endPoint x: 1104, endPoint y: 129, distance: 48.6
click at [1068, 149] on div "2 Dext Prepare Instructions" at bounding box center [1003, 160] width 891 height 23
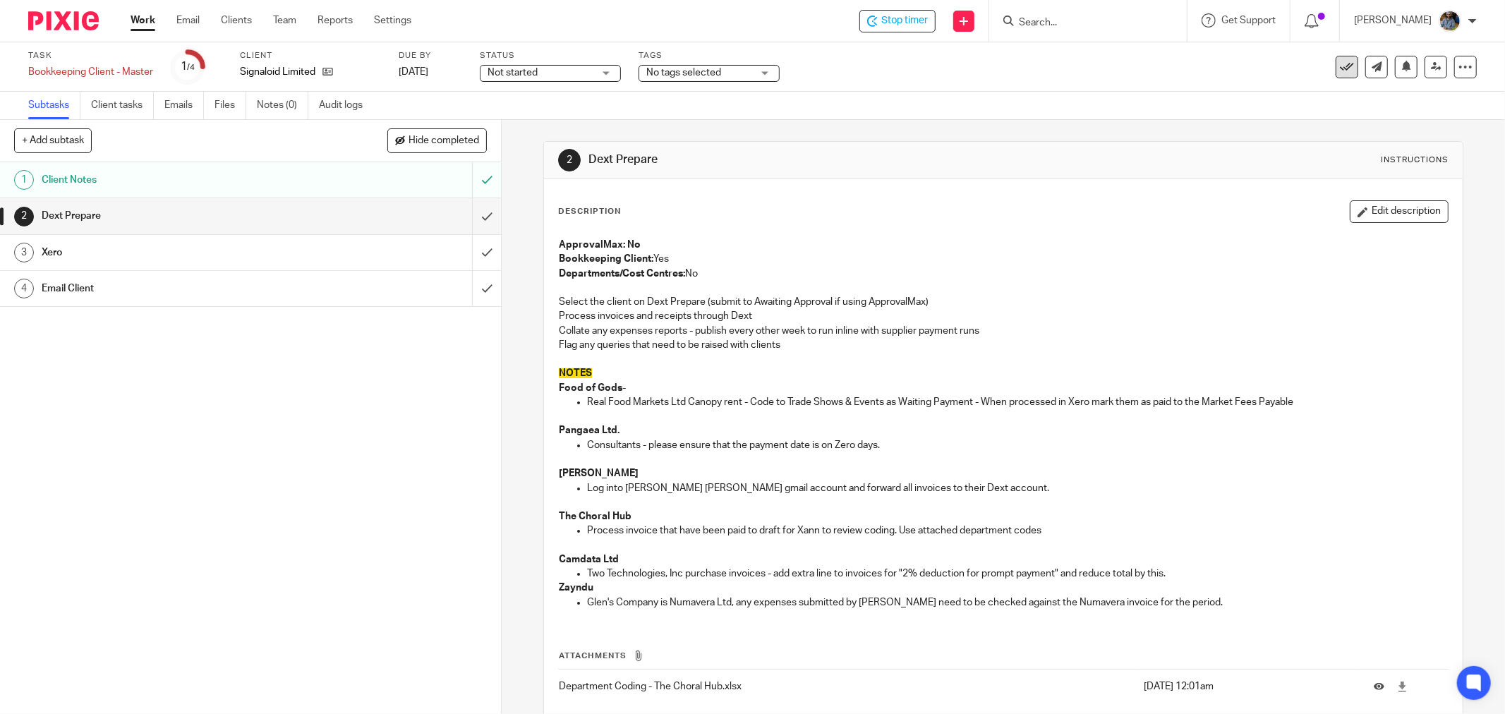
click at [1341, 69] on icon at bounding box center [1347, 67] width 14 height 14
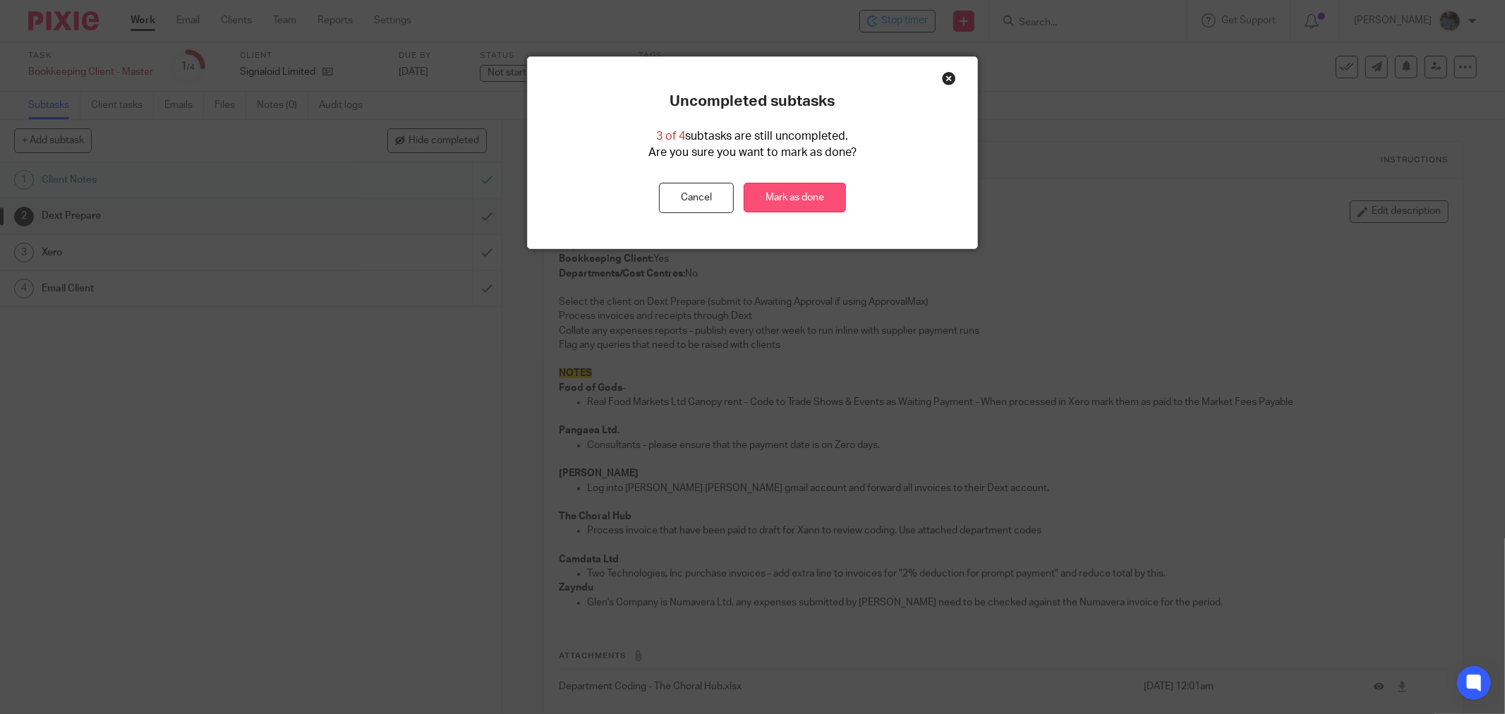
click at [821, 198] on link "Mark as done" at bounding box center [795, 198] width 102 height 30
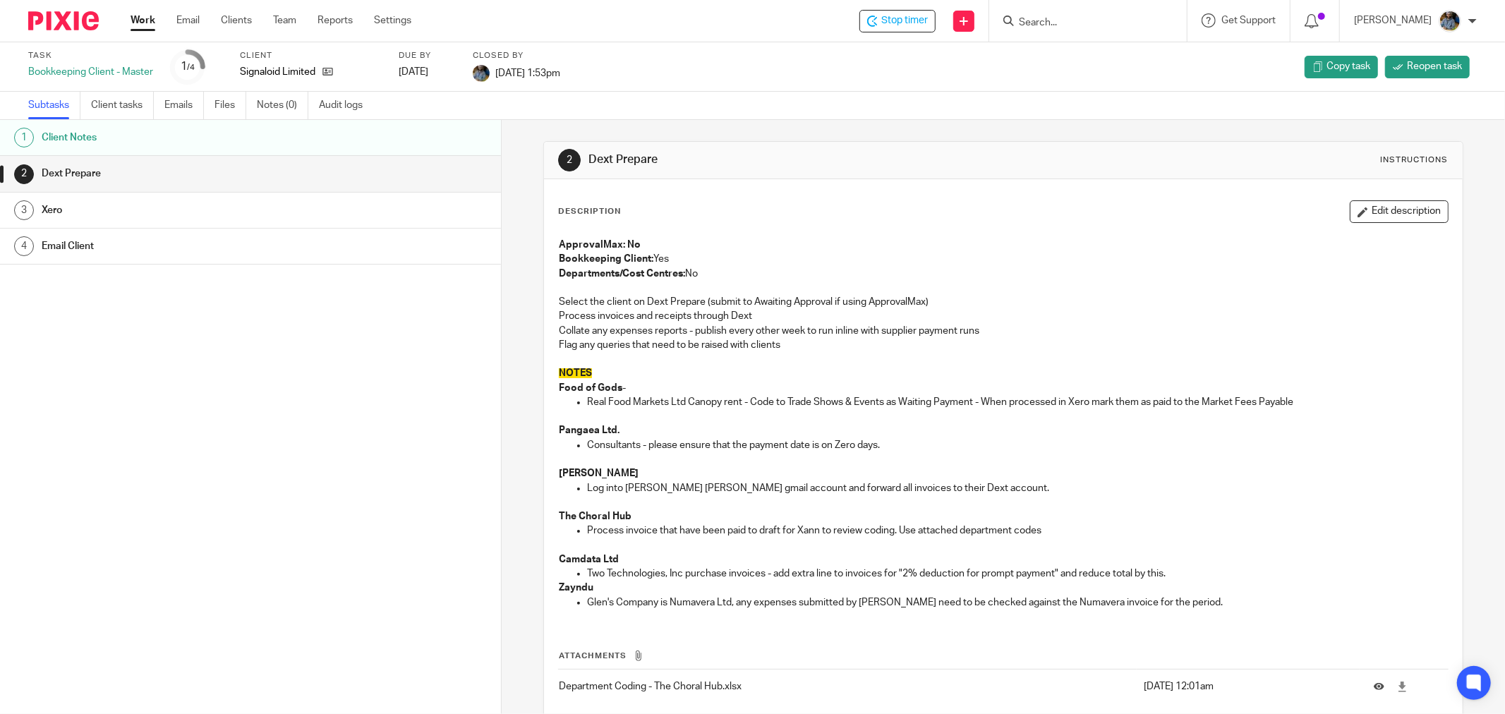
click at [837, 47] on div "Task Bookkeeping Client - Master 1 /4 Client Signaloid Limited Due by 2025-09-1…" at bounding box center [752, 66] width 1505 height 49
click at [914, 26] on span "Stop timer" at bounding box center [904, 20] width 47 height 15
drag, startPoint x: 883, startPoint y: 193, endPoint x: 820, endPoint y: 187, distance: 63.1
click at [881, 195] on div "Description Edit description ApprovalMax: No Bookkeeping Client: Yes Department…" at bounding box center [1003, 474] width 919 height 591
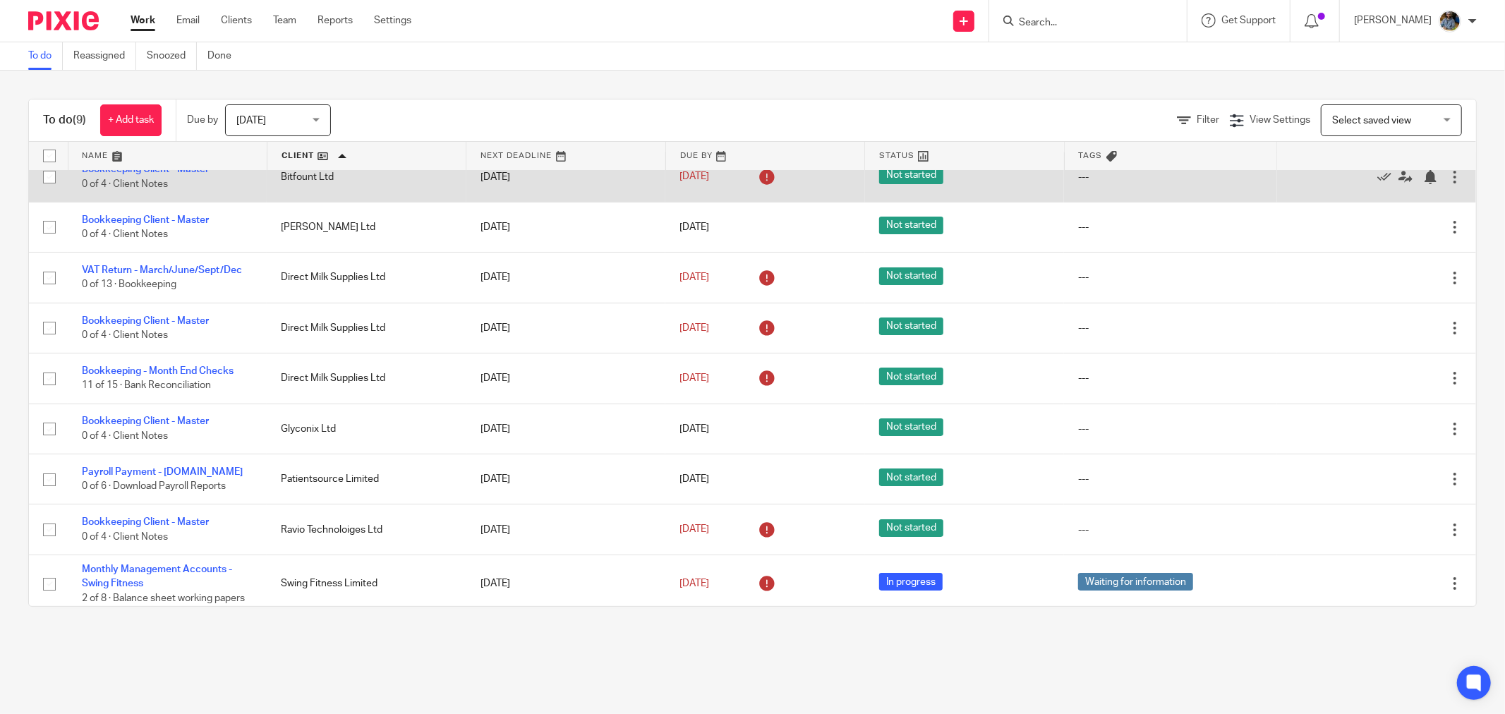
scroll to position [28, 0]
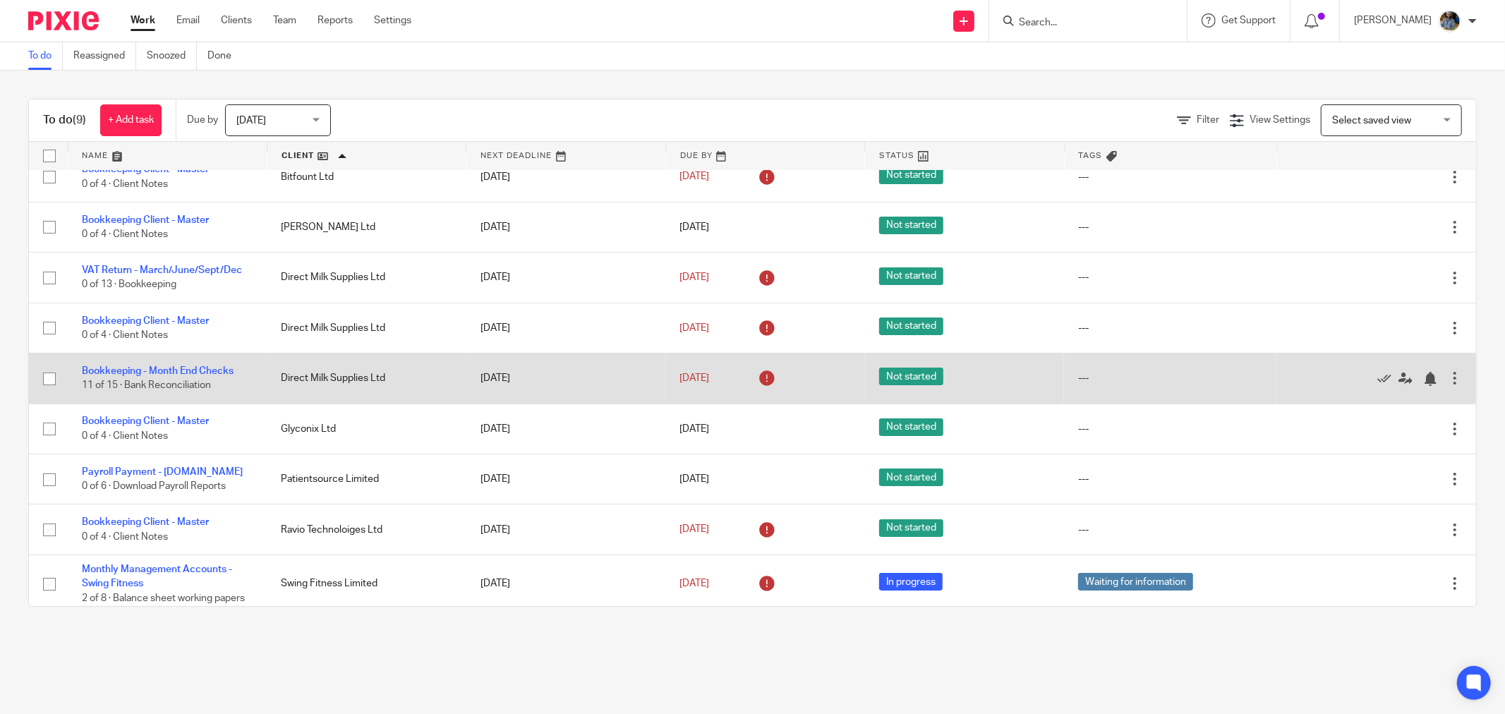
scroll to position [28, 0]
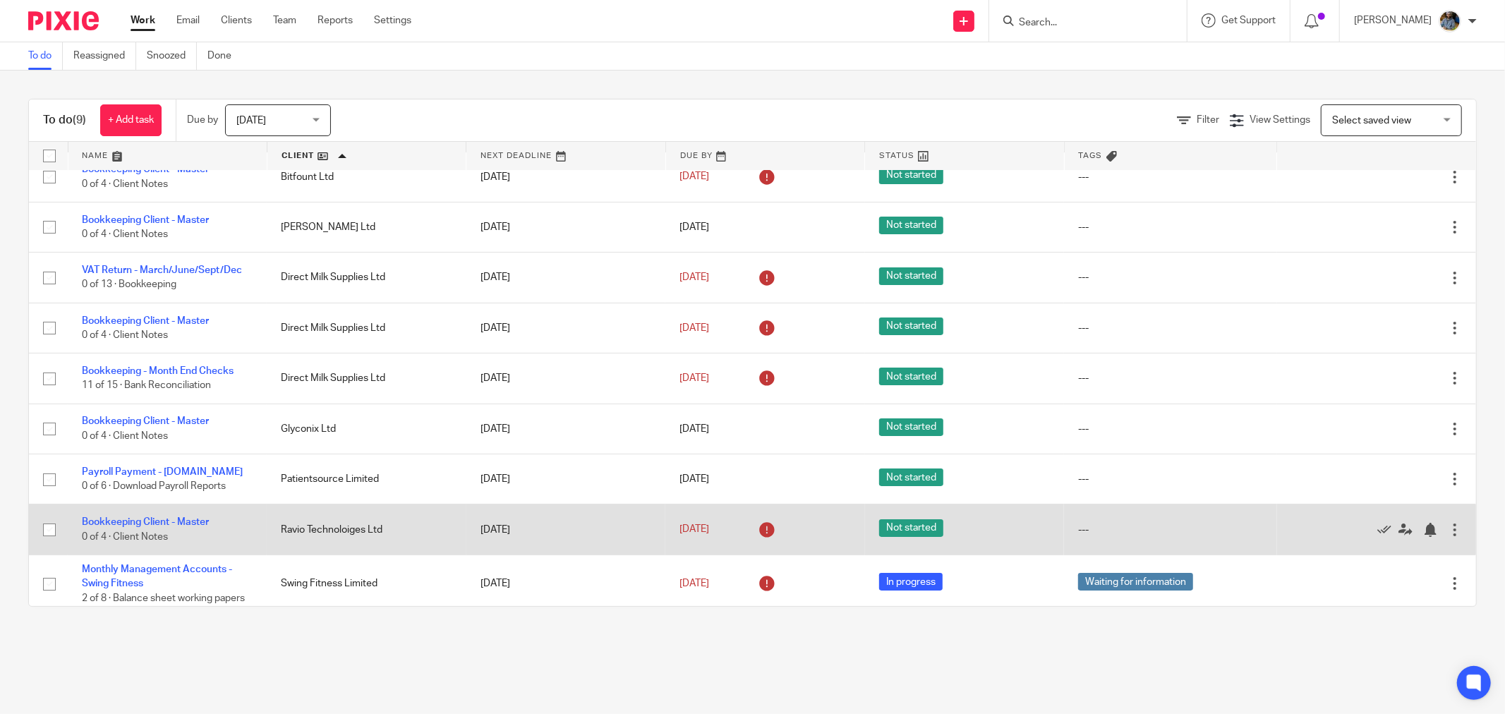
scroll to position [28, 0]
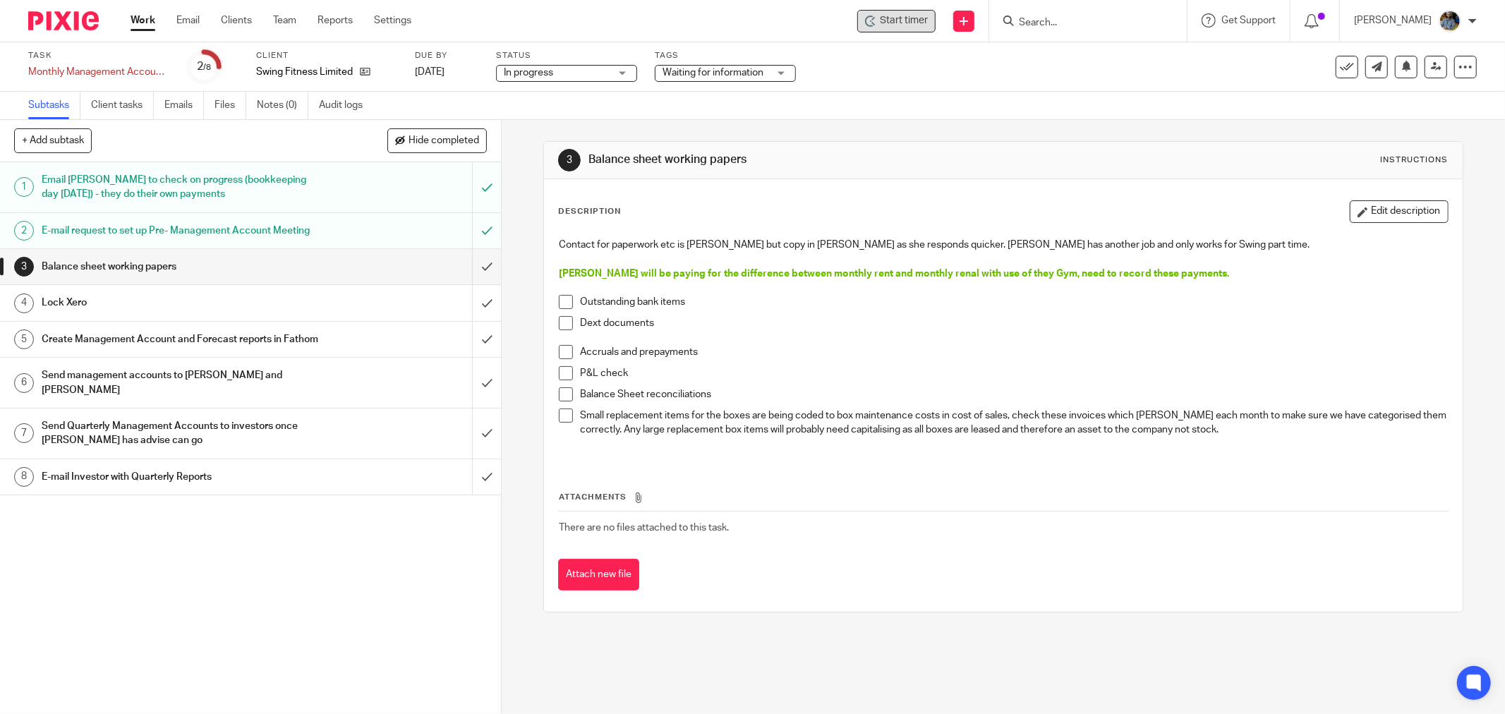
click at [903, 25] on span "Start timer" at bounding box center [904, 20] width 48 height 15
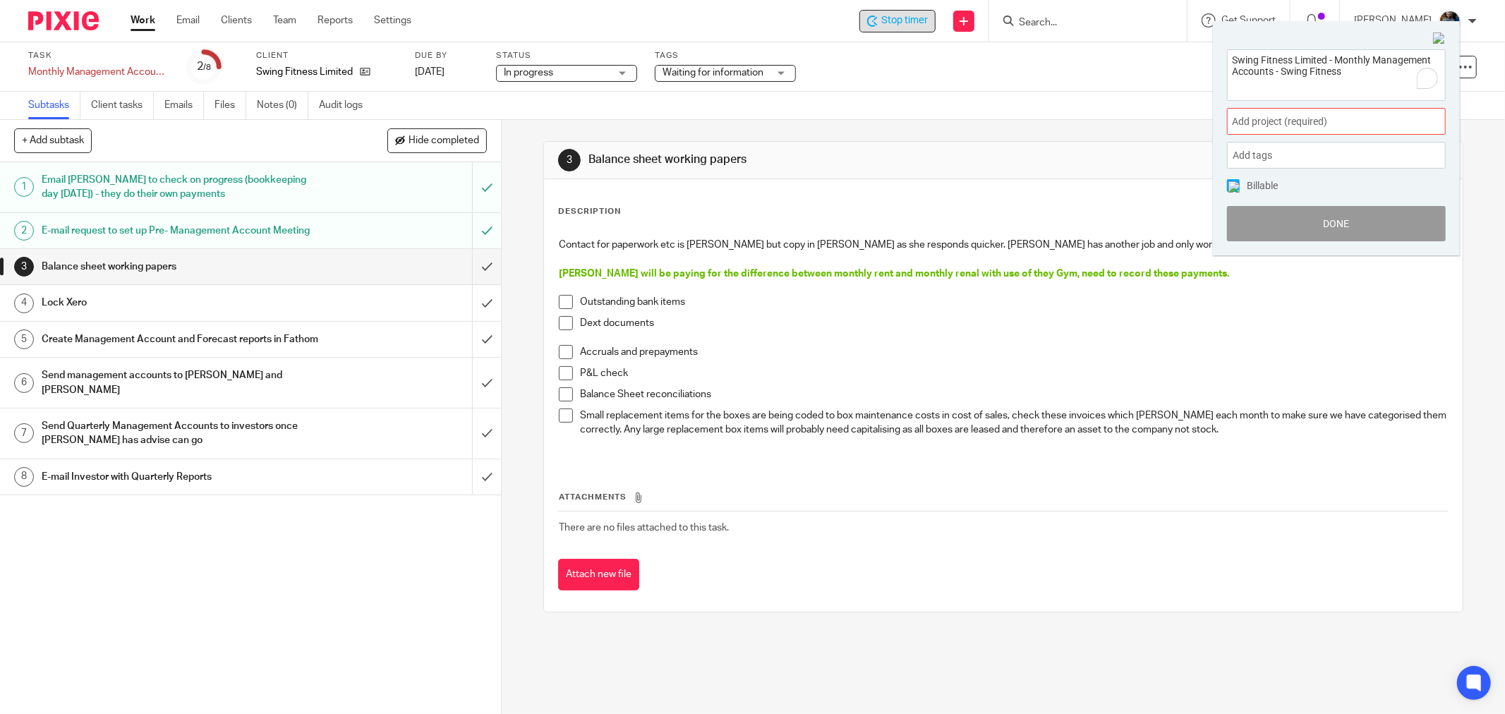
click at [1311, 123] on span "Add project (required) :" at bounding box center [1321, 121] width 178 height 15
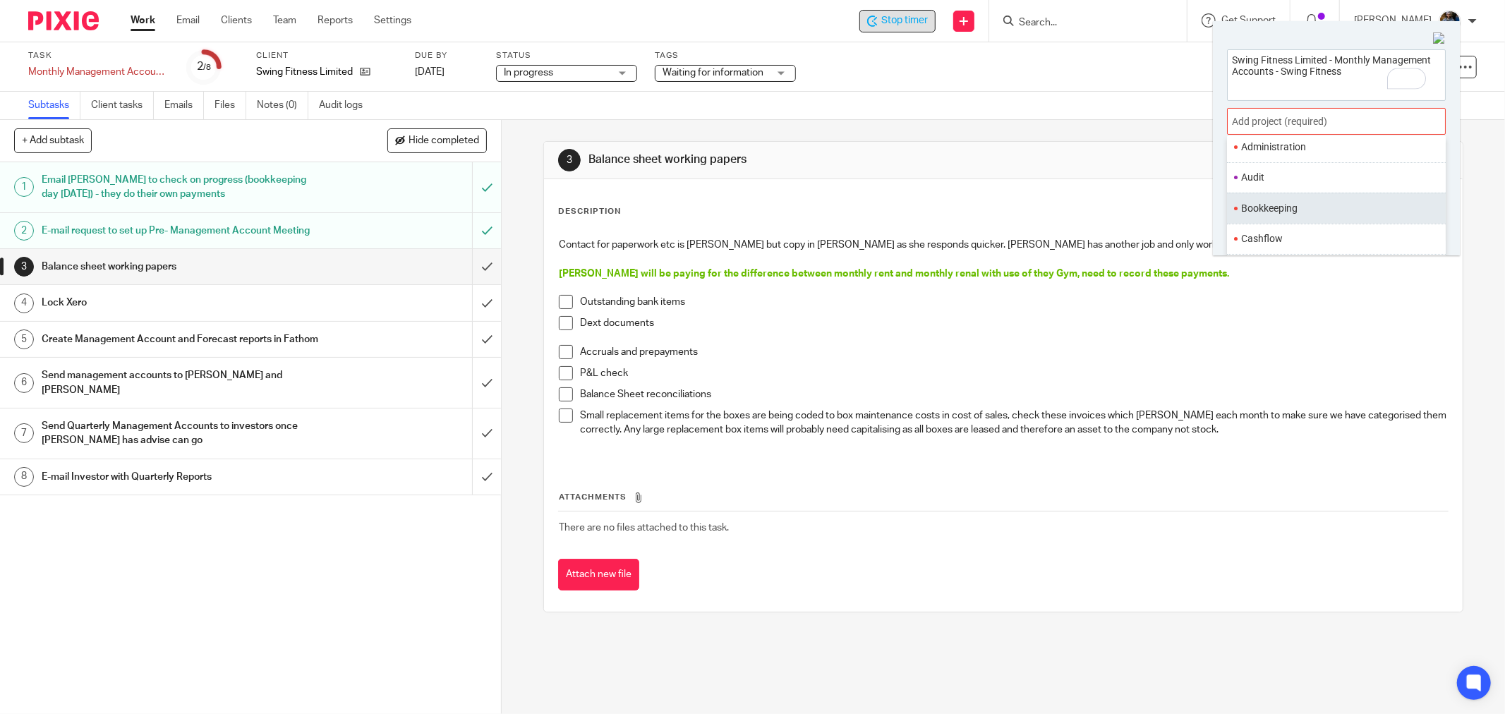
click at [1267, 205] on li "Bookkeeping" at bounding box center [1333, 208] width 184 height 15
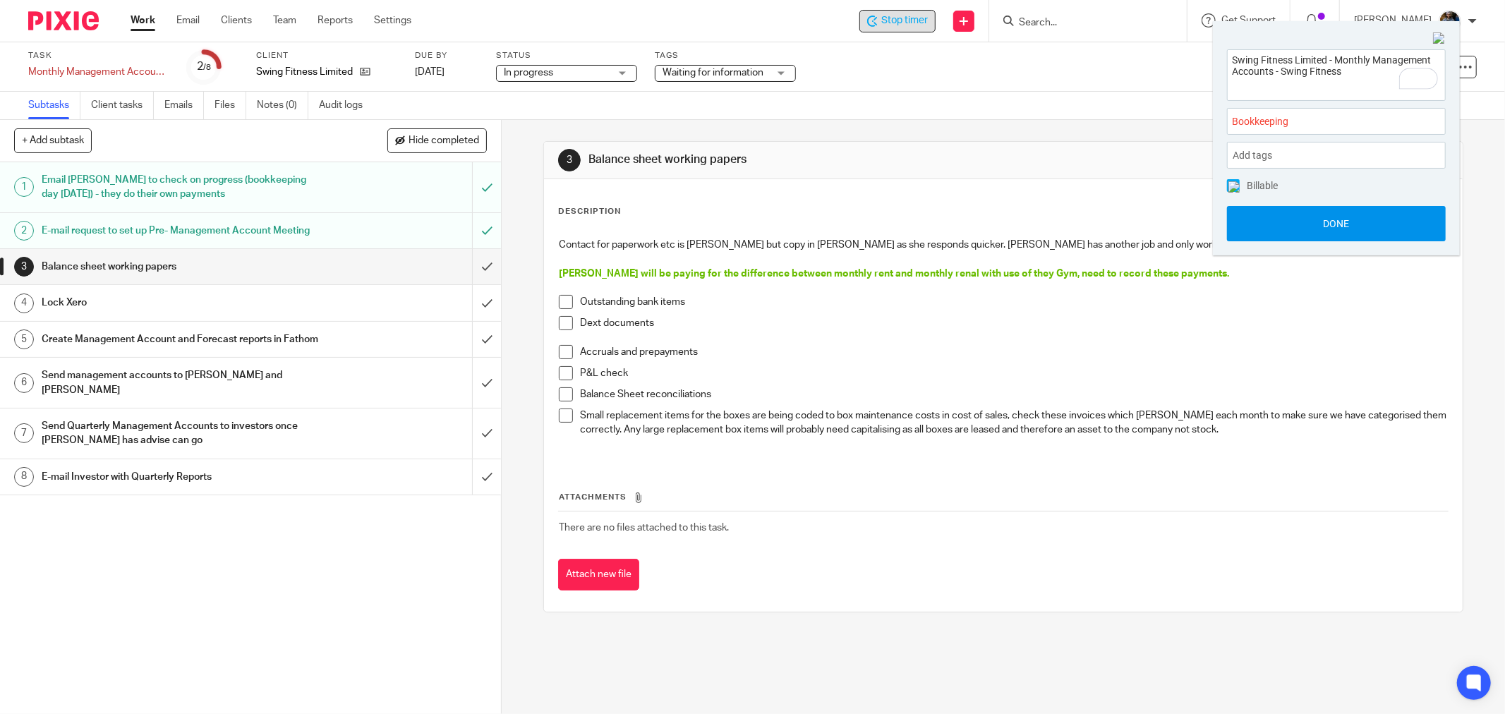
click at [1348, 215] on button "Done" at bounding box center [1336, 223] width 219 height 35
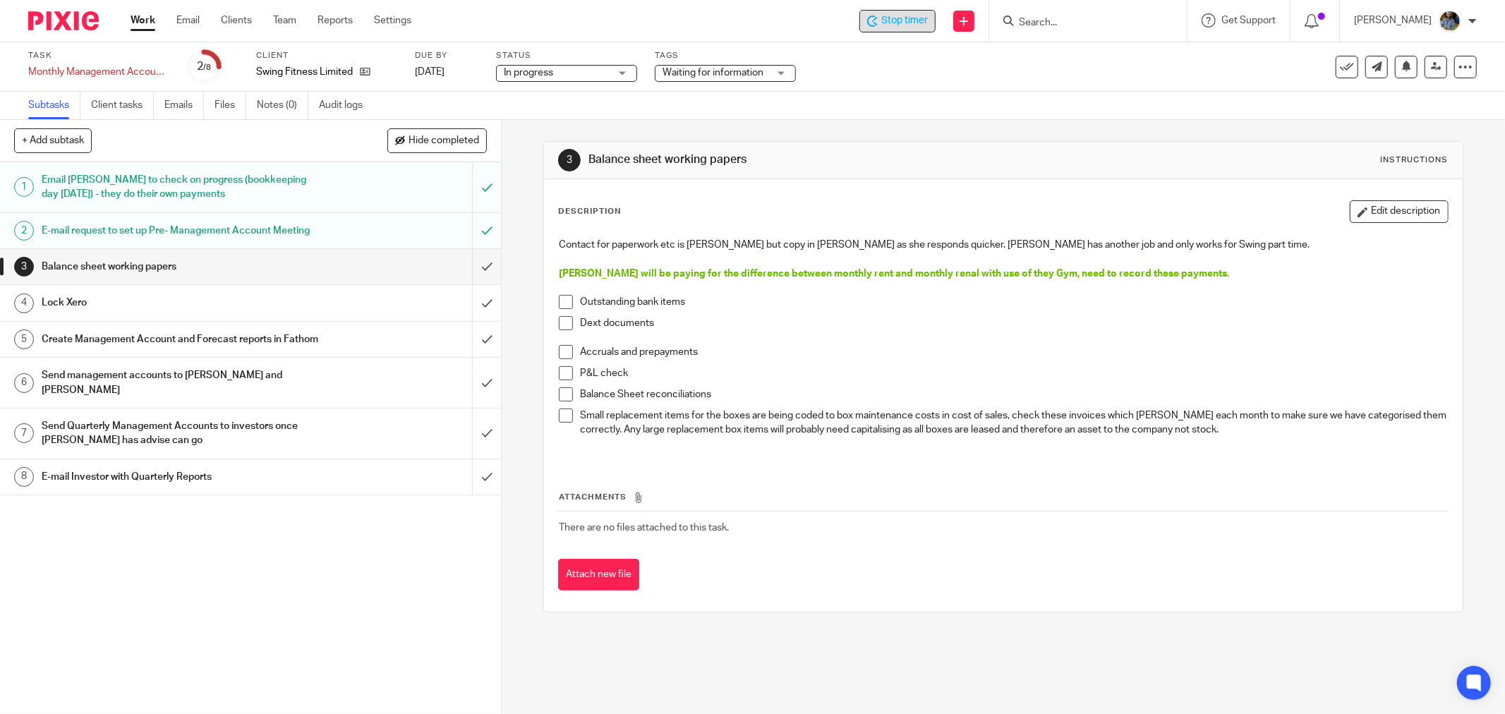
click at [967, 143] on div "3 Balance sheet working papers Instructions" at bounding box center [1003, 160] width 919 height 37
click at [920, 215] on div "Description Edit description" at bounding box center [1003, 211] width 891 height 23
